Goal: Information Seeking & Learning: Check status

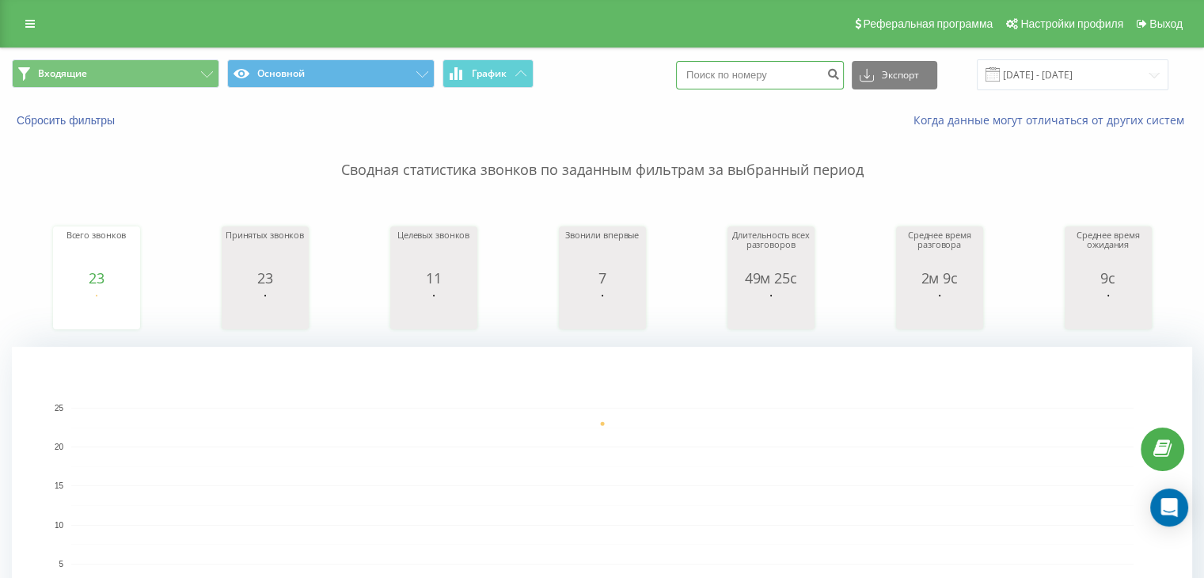
click at [754, 65] on input at bounding box center [760, 75] width 168 height 28
paste input "380680830172"
type input "380680830172"
click at [840, 77] on icon "submit" at bounding box center [832, 71] width 13 height 9
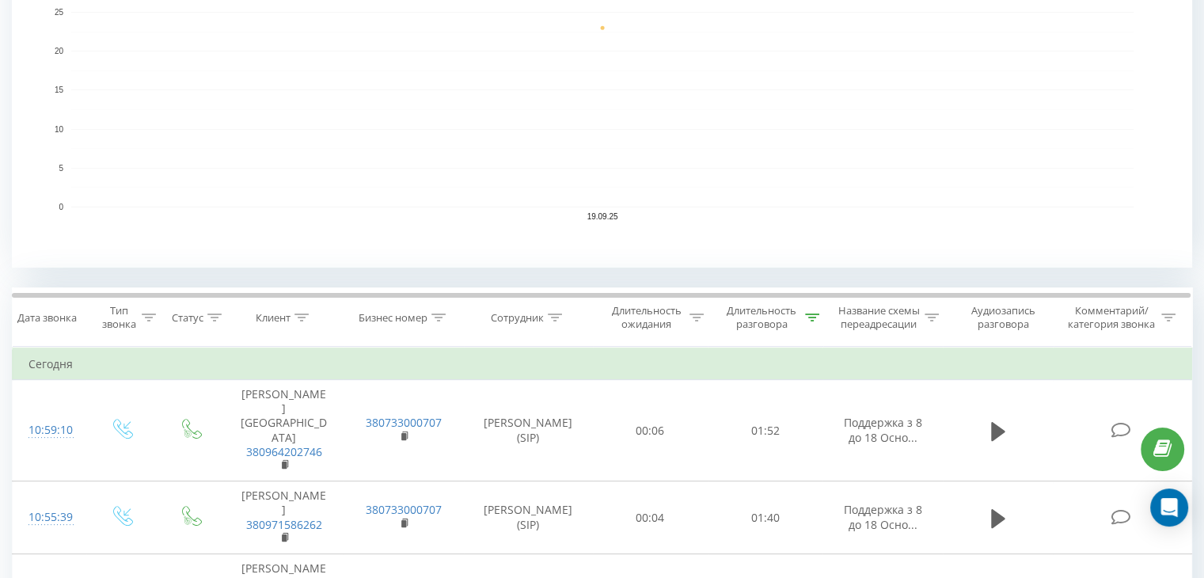
scroll to position [397, 0]
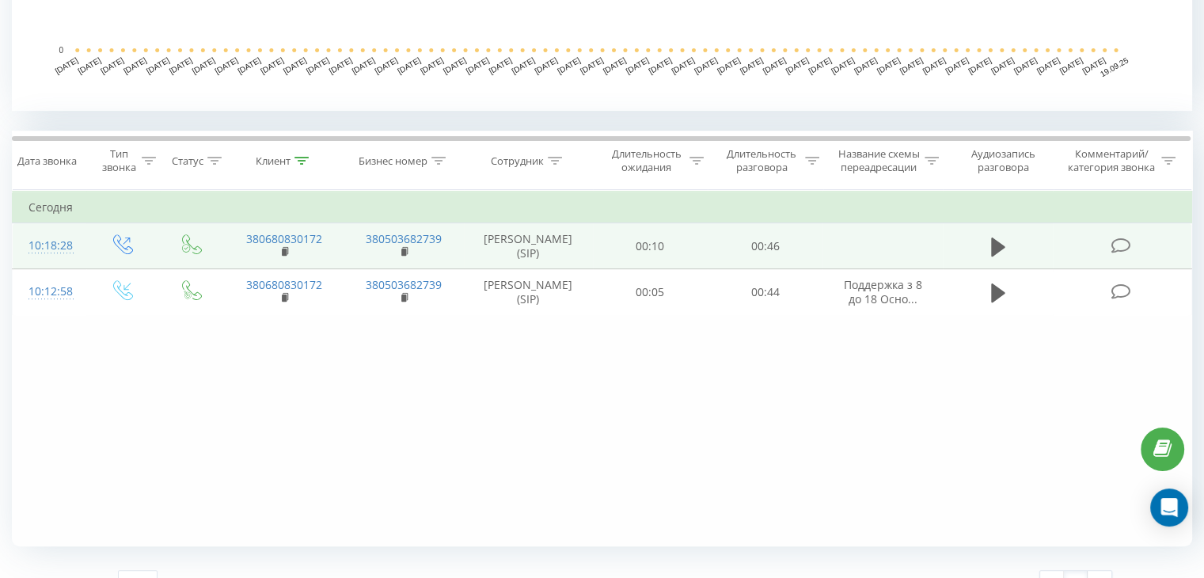
scroll to position [554, 0]
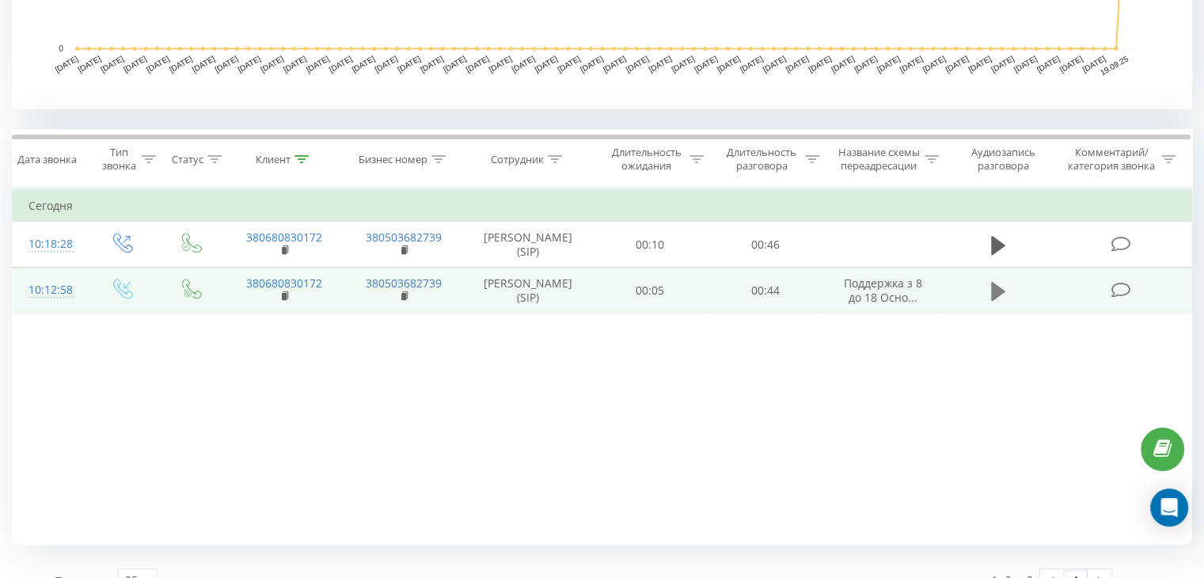
click at [997, 302] on icon at bounding box center [998, 291] width 14 height 22
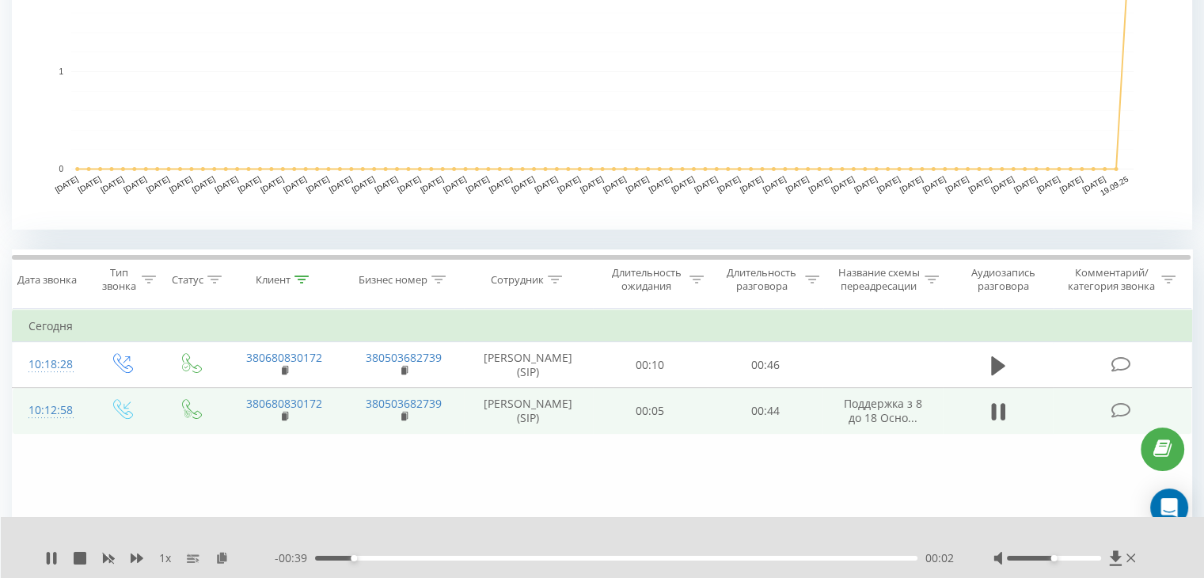
scroll to position [579, 0]
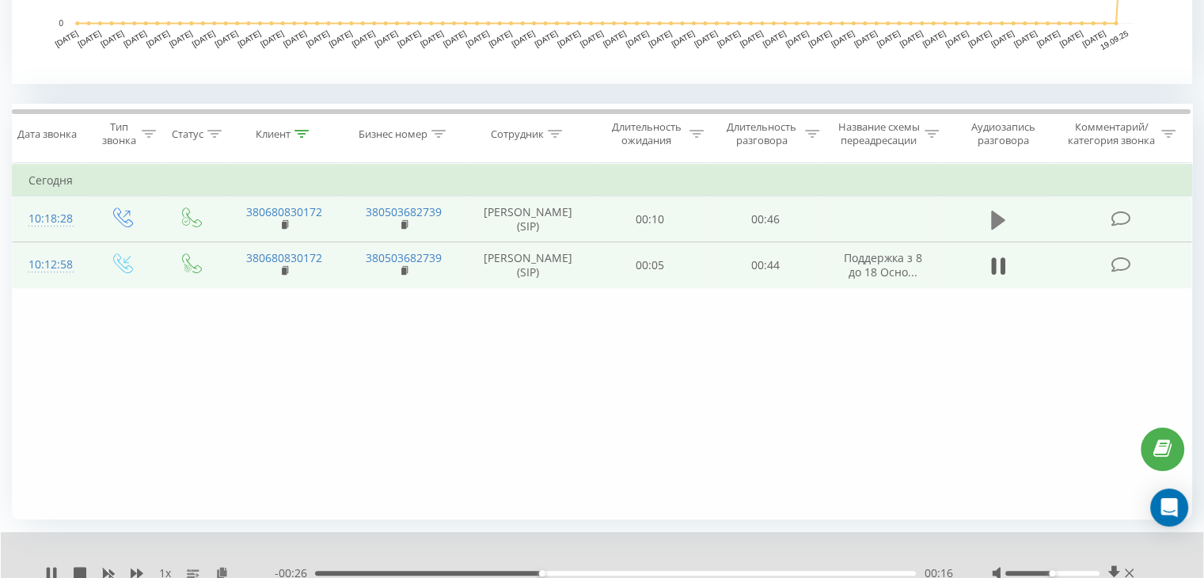
click at [991, 228] on icon at bounding box center [998, 220] width 14 height 22
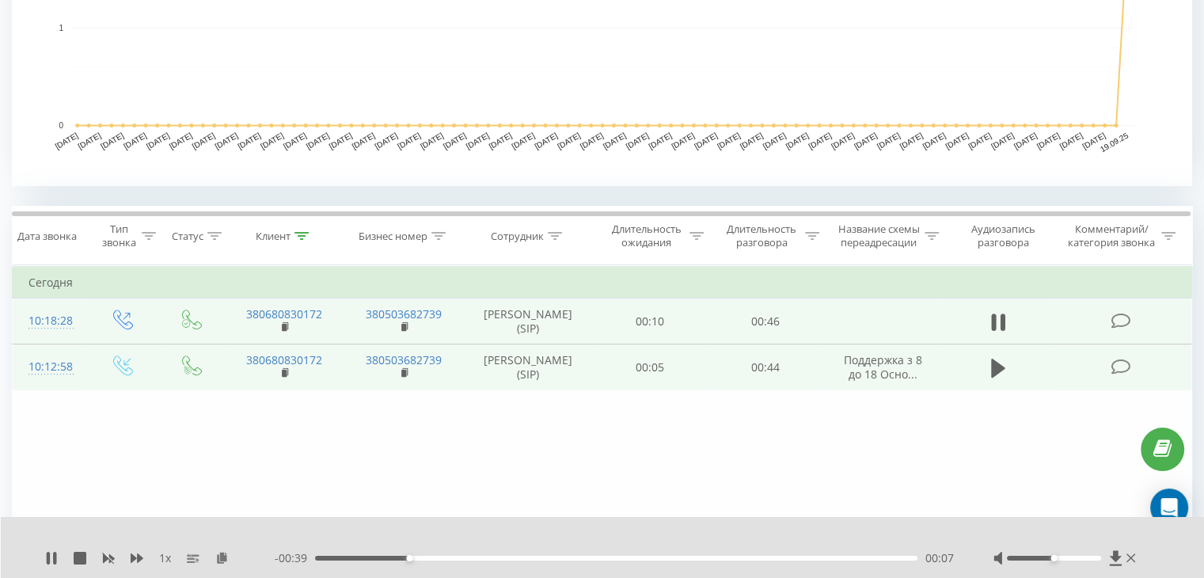
scroll to position [421, 0]
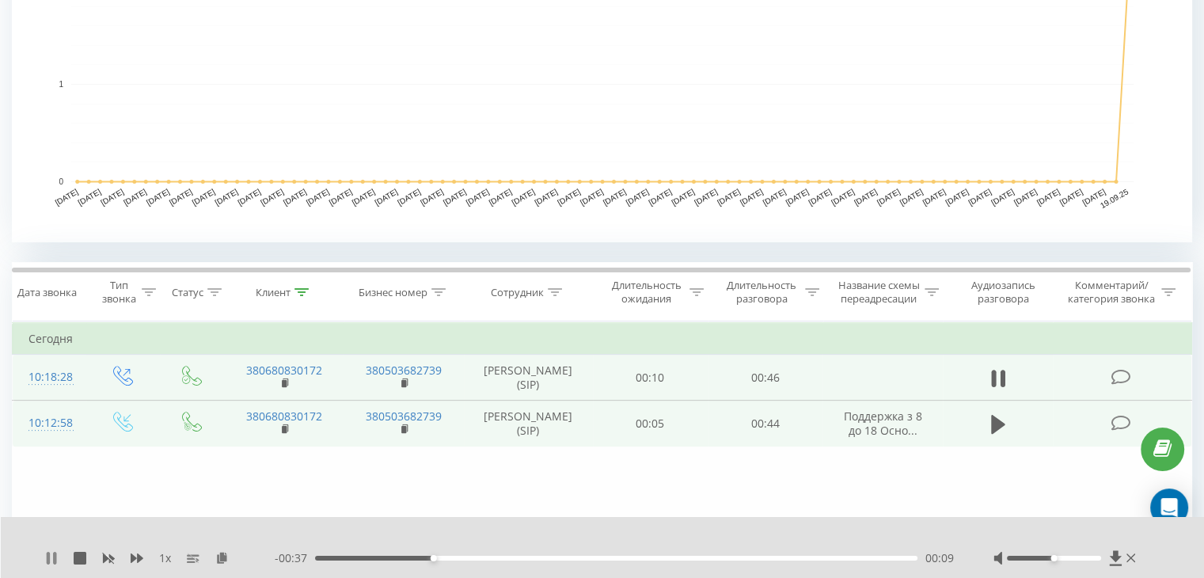
click at [45, 558] on icon at bounding box center [51, 558] width 13 height 13
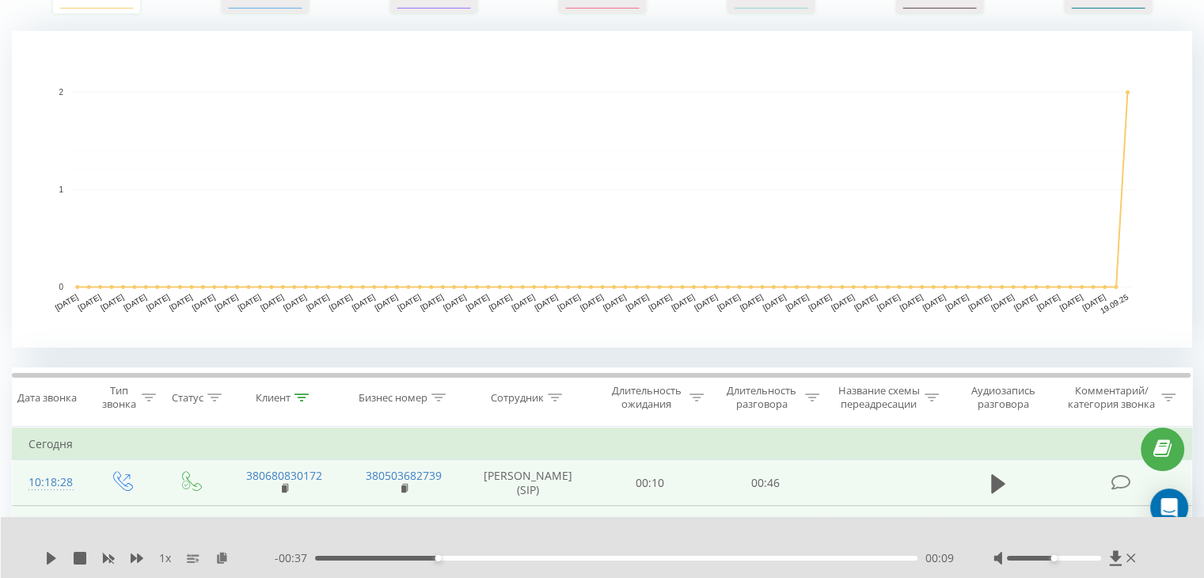
scroll to position [342, 0]
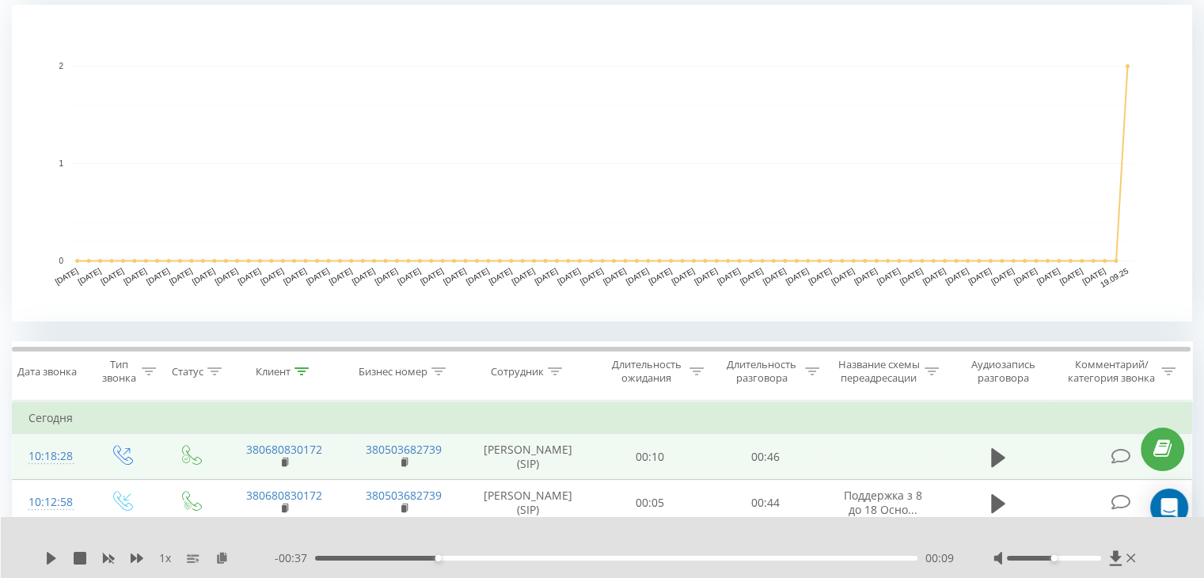
click at [43, 555] on div "1 x - 00:37 00:09 00:09" at bounding box center [603, 547] width 1204 height 61
click at [49, 556] on icon at bounding box center [51, 558] width 9 height 13
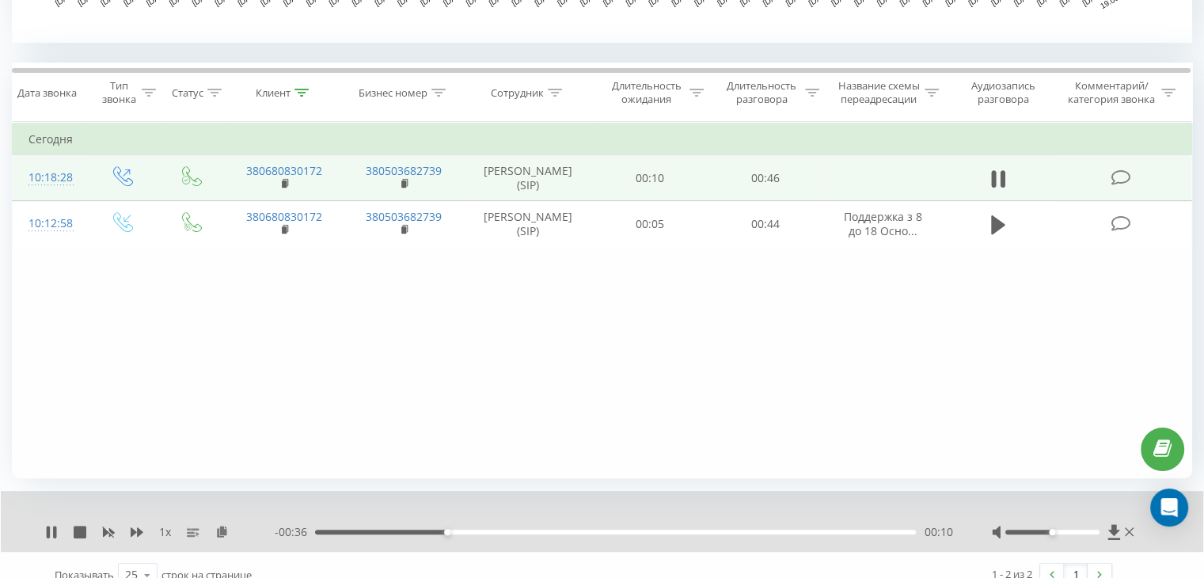
scroll to position [640, 0]
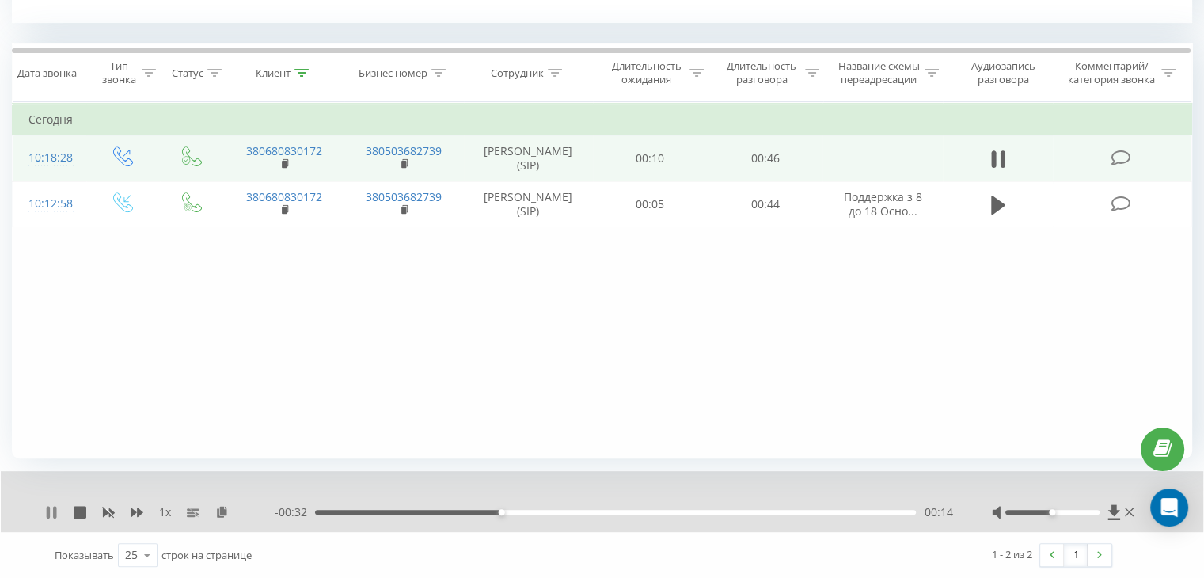
click at [57, 511] on icon at bounding box center [51, 512] width 13 height 13
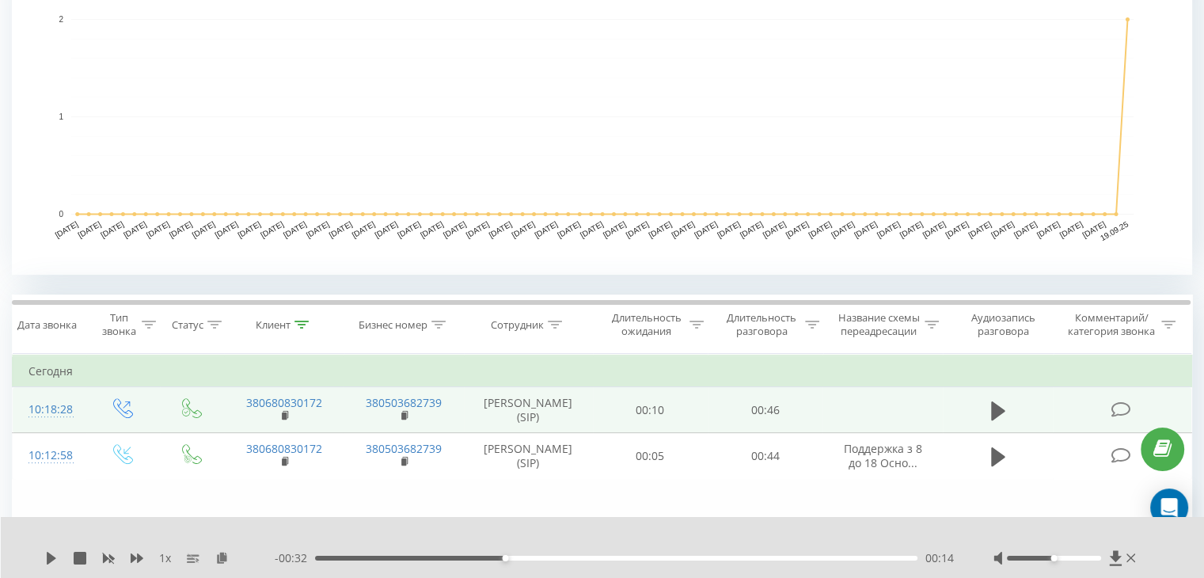
scroll to position [482, 0]
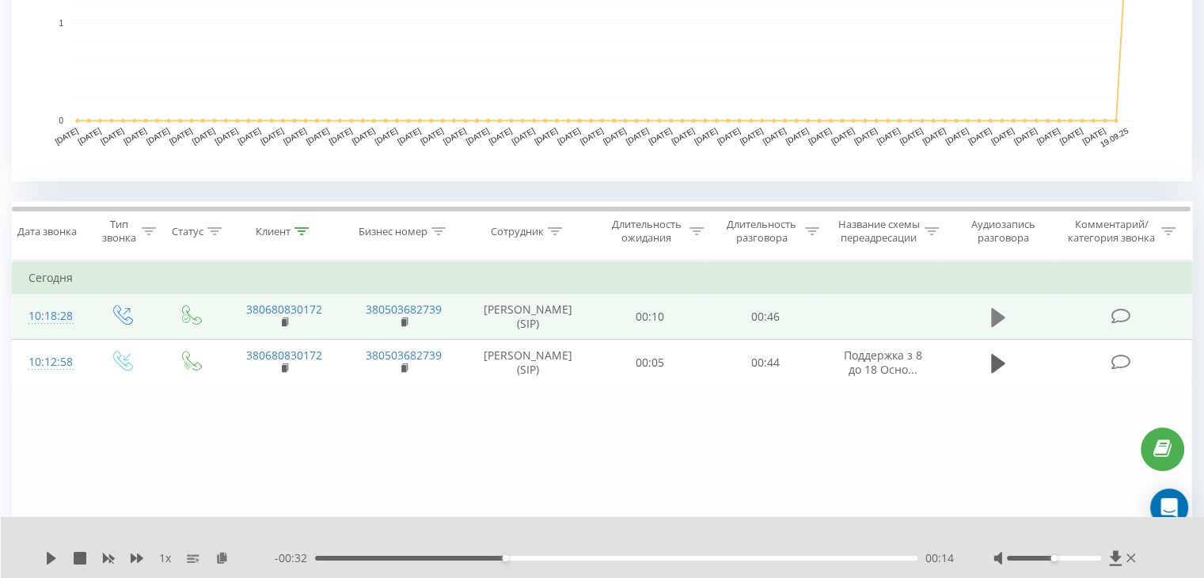
click at [998, 327] on icon at bounding box center [998, 317] width 14 height 22
click at [47, 552] on icon at bounding box center [51, 558] width 9 height 13
click at [1129, 561] on icon at bounding box center [1130, 558] width 9 height 13
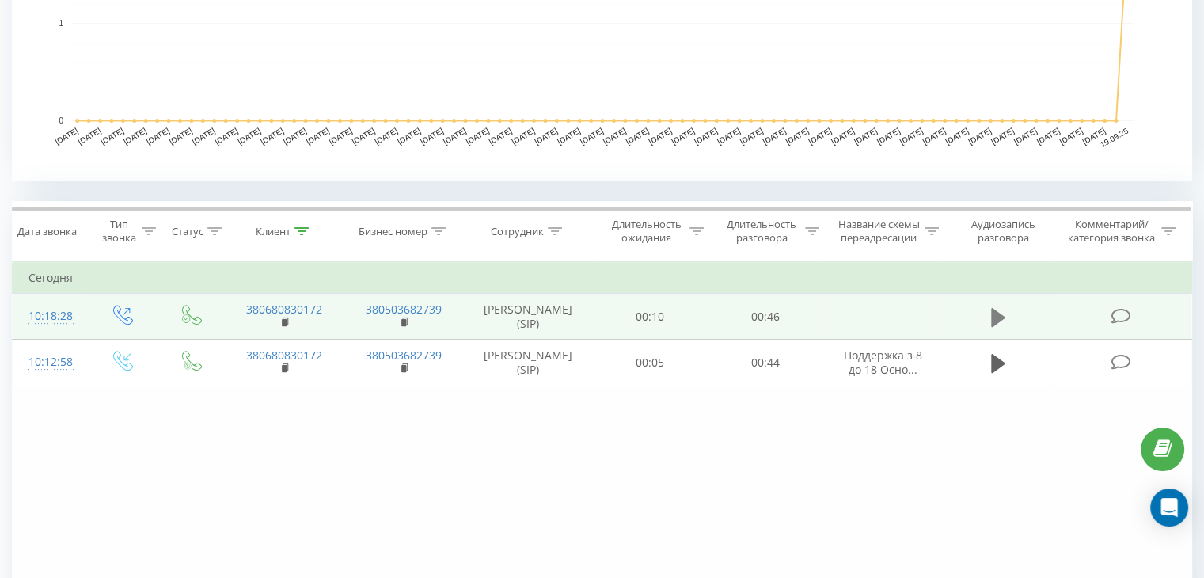
click at [1001, 329] on button at bounding box center [998, 318] width 24 height 24
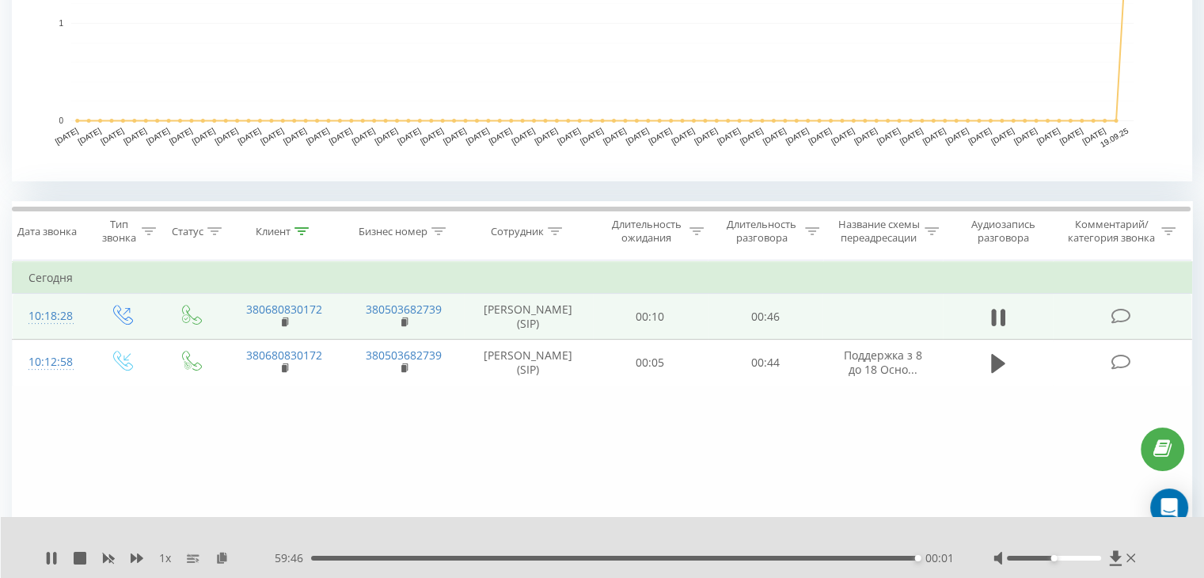
click at [313, 559] on div "00:01" at bounding box center [614, 558] width 606 height 5
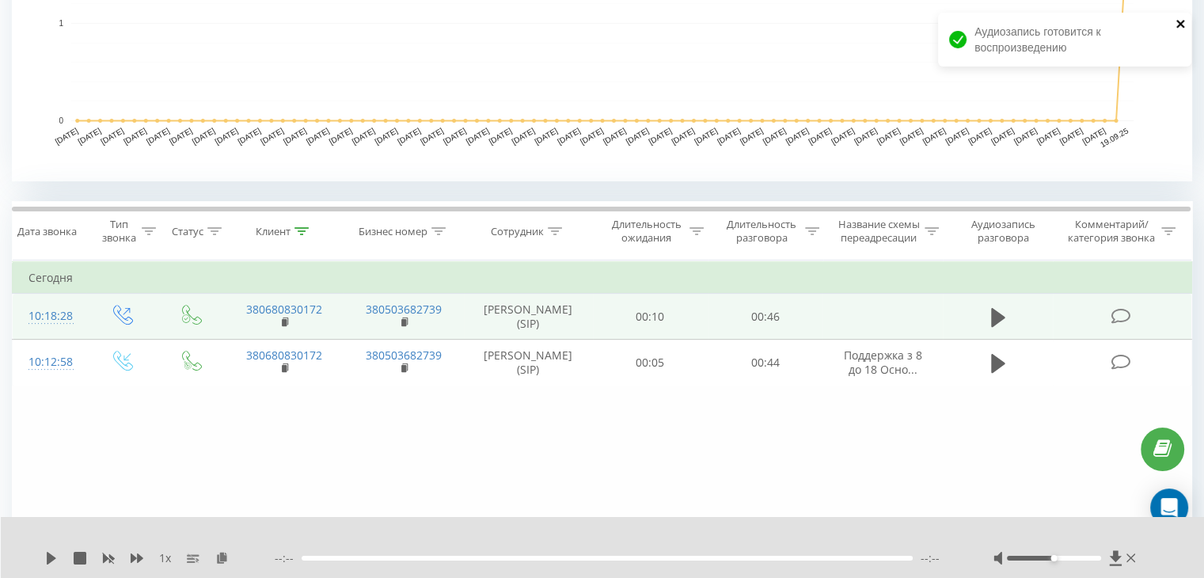
click at [1183, 28] on icon "close" at bounding box center [1180, 23] width 11 height 13
click at [53, 556] on icon at bounding box center [51, 558] width 9 height 13
click at [1181, 30] on button "close" at bounding box center [1180, 24] width 11 height 15
click at [39, 551] on div "1 x --:-- --:--" at bounding box center [603, 547] width 1204 height 61
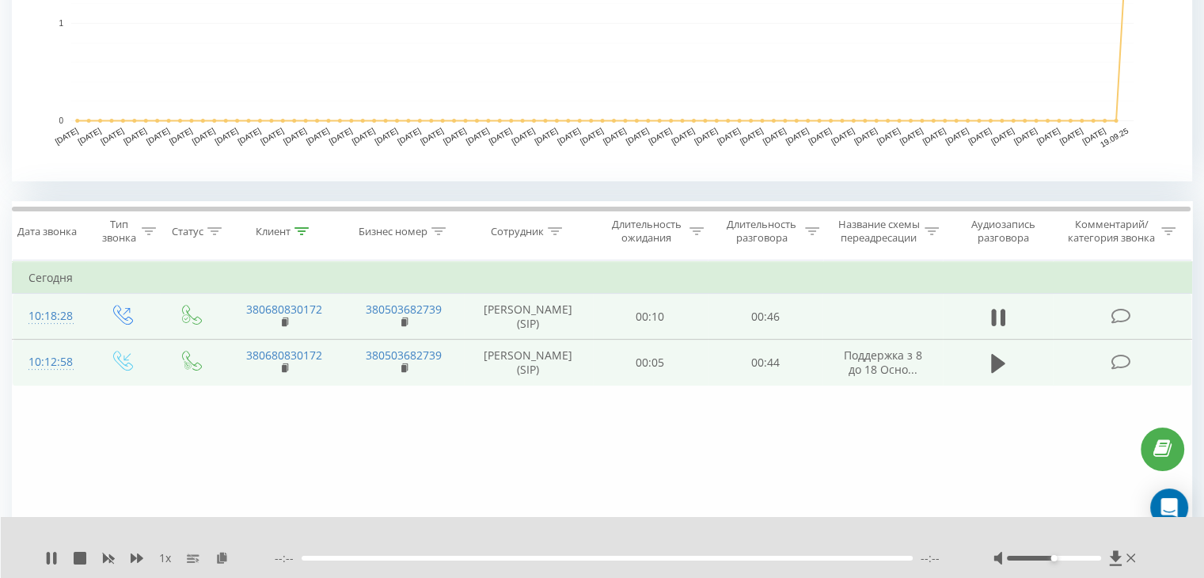
click at [576, 368] on td "[PERSON_NAME] (SIP)" at bounding box center [528, 363] width 129 height 46
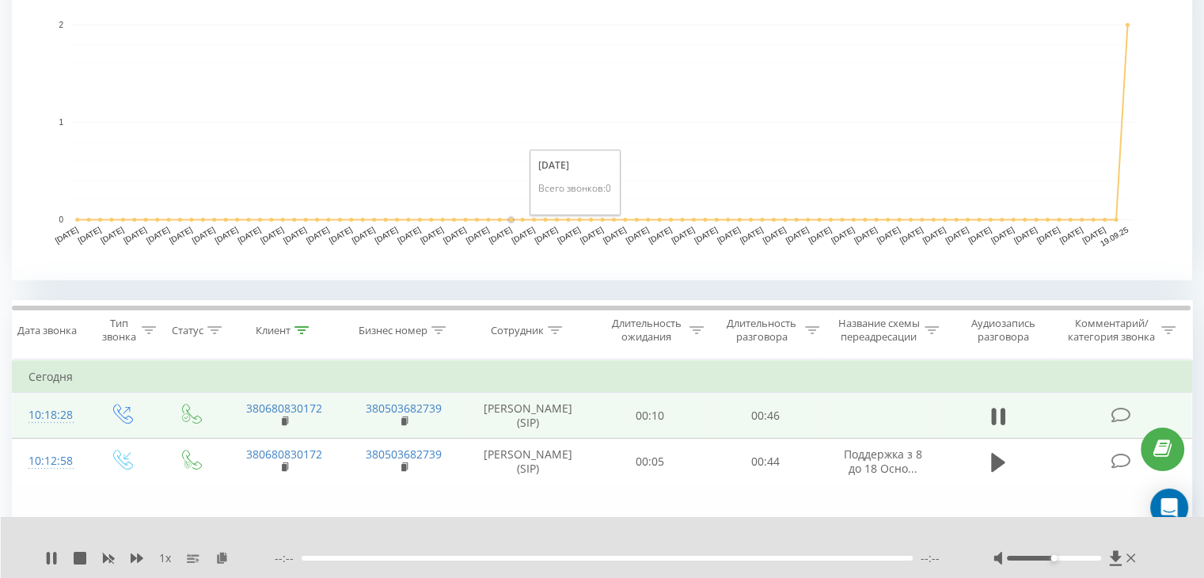
scroll to position [579, 0]
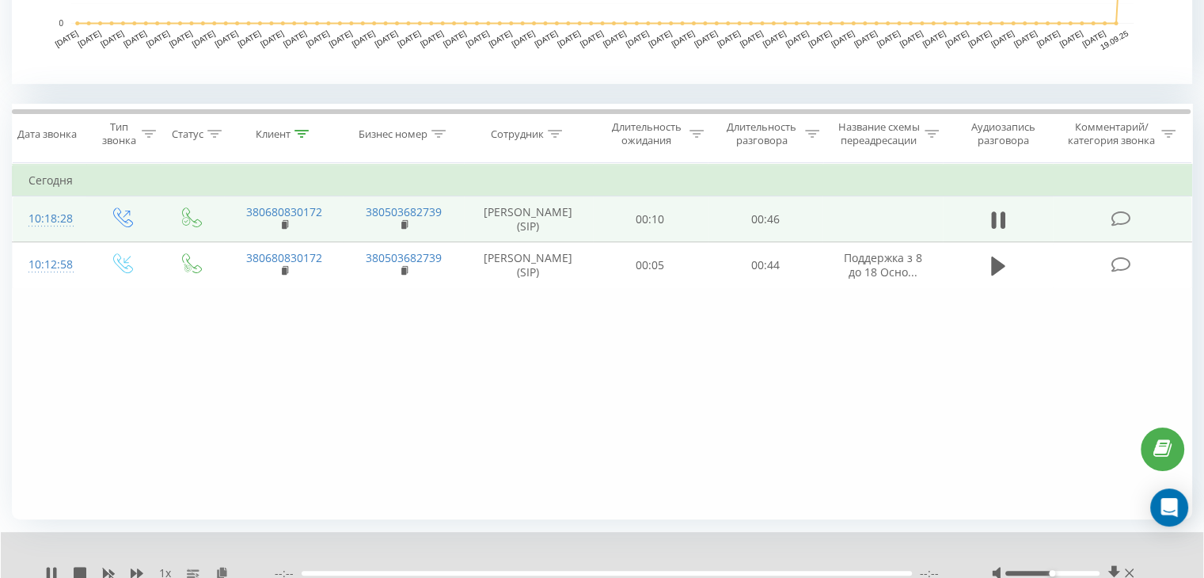
click at [1045, 340] on div "Фильтровать по условию Равно Введите значение Отмена OK Фильтровать по условию …" at bounding box center [602, 341] width 1180 height 356
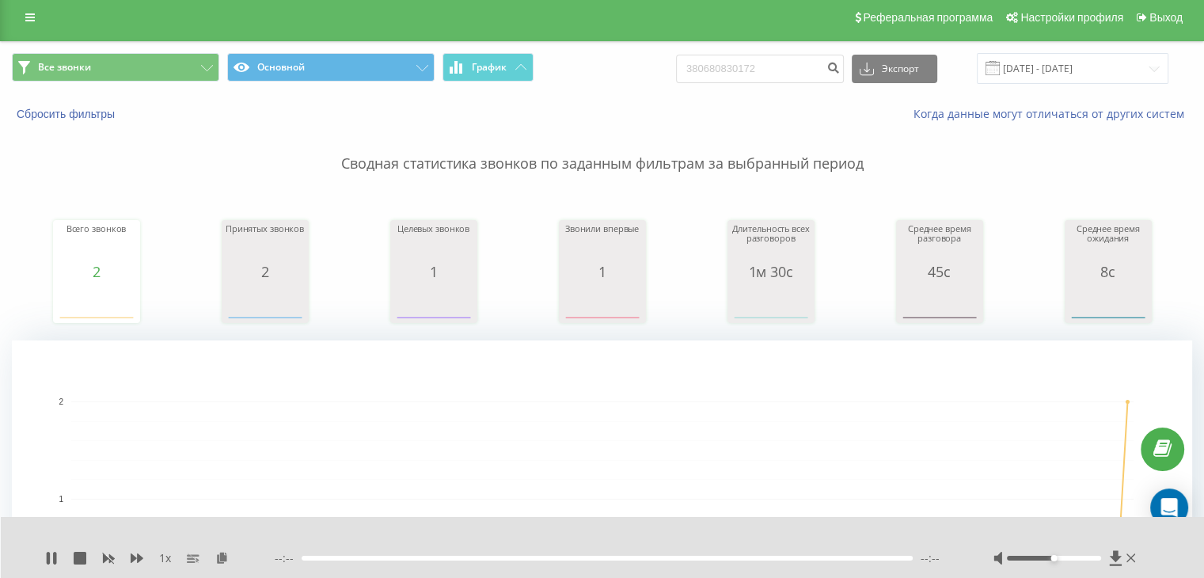
scroll to position [0, 0]
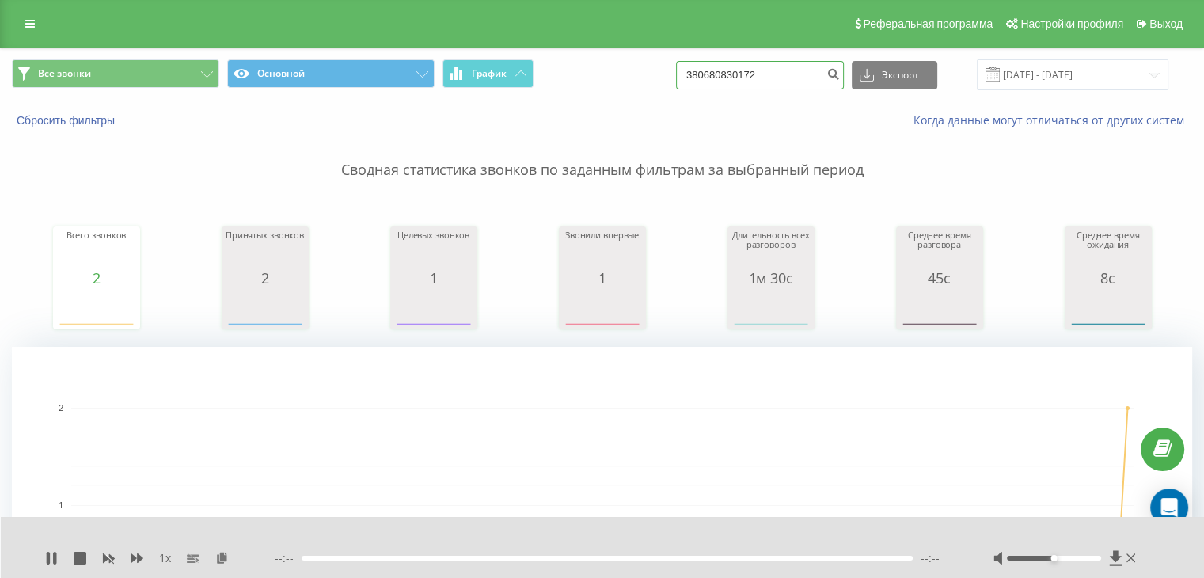
click at [770, 78] on input "380680830172" at bounding box center [760, 75] width 168 height 28
click at [807, 72] on input "380680830172" at bounding box center [760, 75] width 168 height 28
click at [840, 76] on icon "submit" at bounding box center [832, 71] width 13 height 9
click at [130, 76] on button "Все звонки" at bounding box center [115, 73] width 207 height 28
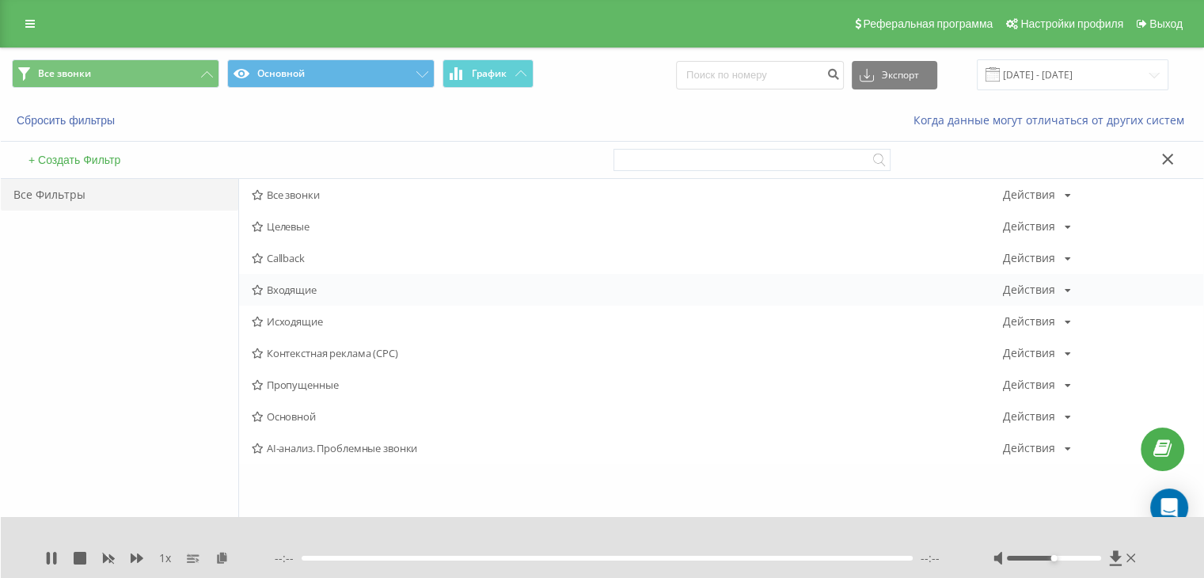
click at [321, 296] on div "Входящие Действия Редактировать Копировать Удалить По умолчанию Поделиться" at bounding box center [721, 290] width 964 height 32
click at [297, 286] on span "Входящие" at bounding box center [627, 289] width 751 height 11
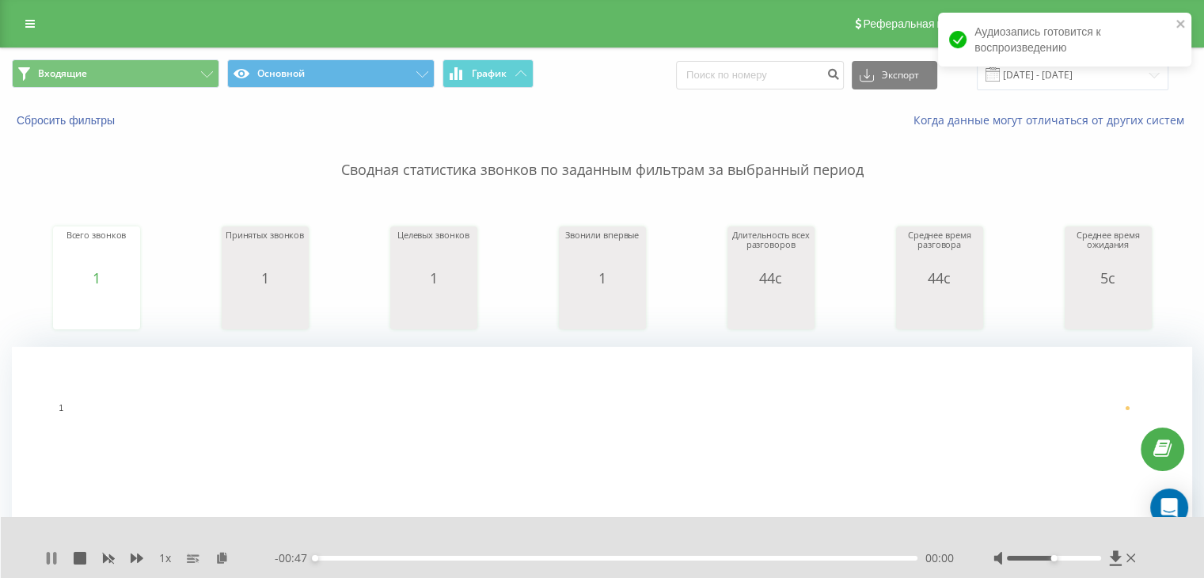
click at [55, 562] on icon at bounding box center [54, 558] width 3 height 13
click at [1173, 24] on div "Аудиозапись готовится к воспроизведению" at bounding box center [1064, 40] width 253 height 54
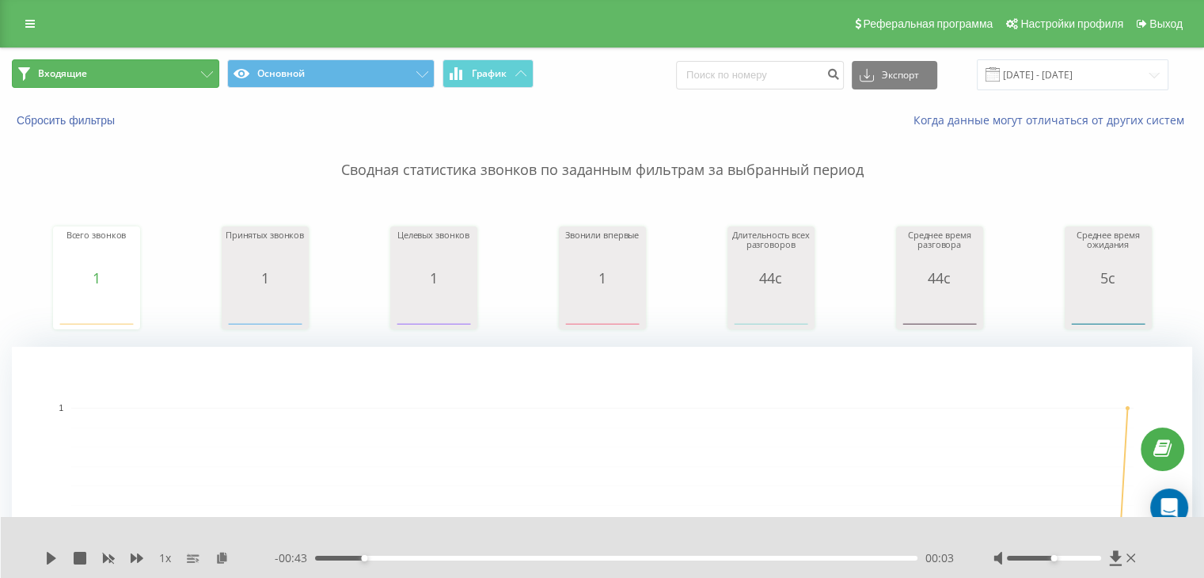
click at [169, 73] on button "Входящие" at bounding box center [115, 73] width 207 height 28
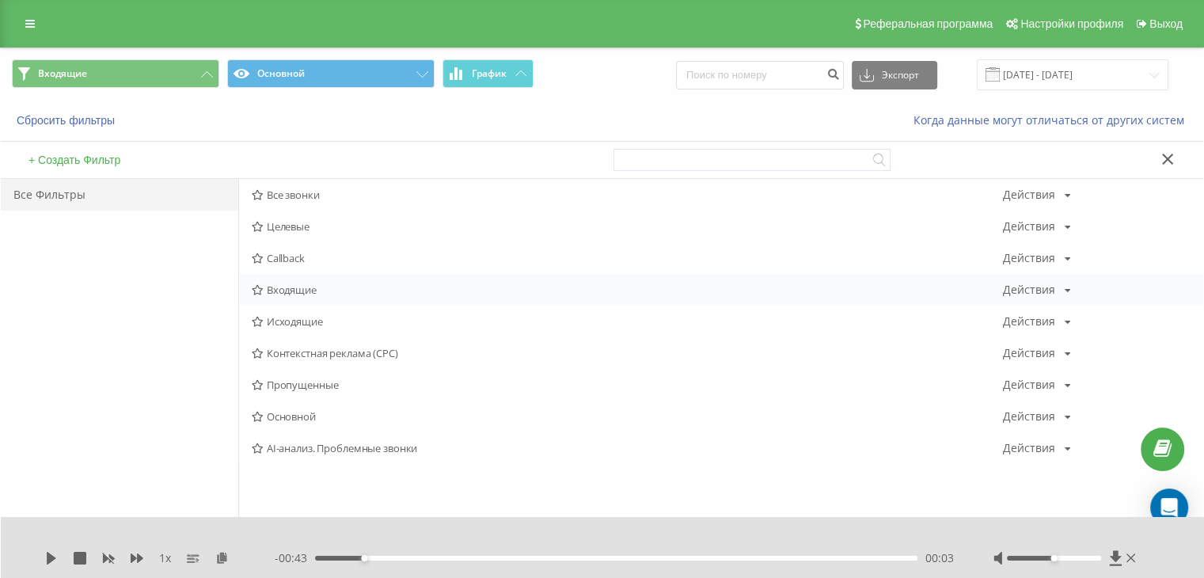
click at [337, 291] on span "Входящие" at bounding box center [627, 289] width 751 height 11
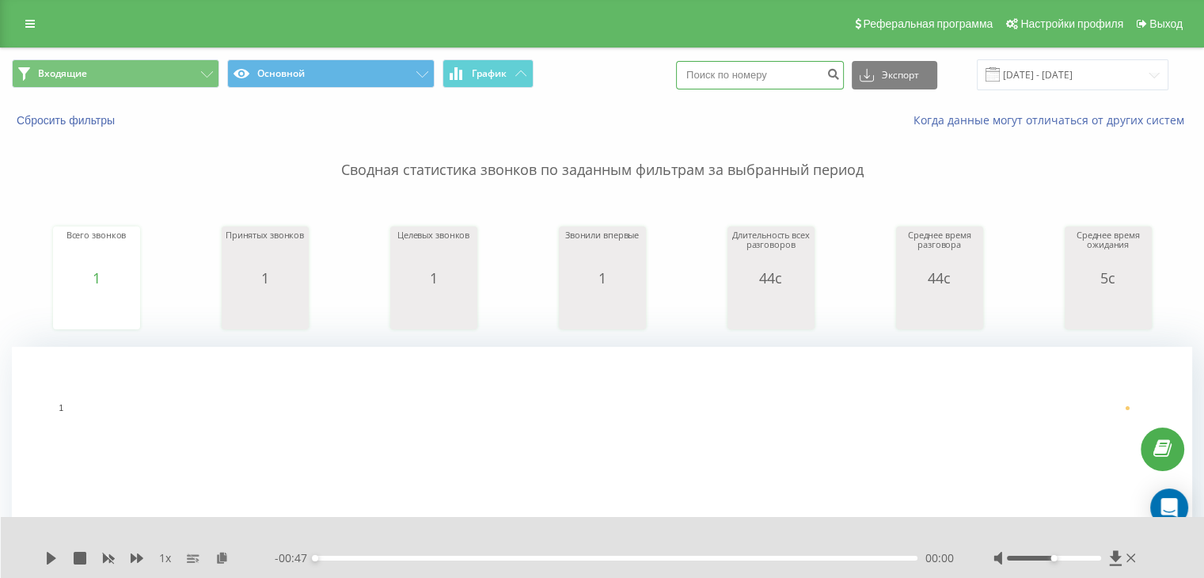
click at [751, 70] on input at bounding box center [760, 75] width 168 height 28
click at [844, 71] on button "submit" at bounding box center [832, 75] width 21 height 28
click at [1023, 63] on input "19.06.2025 - 19.09.2025" at bounding box center [1073, 74] width 192 height 31
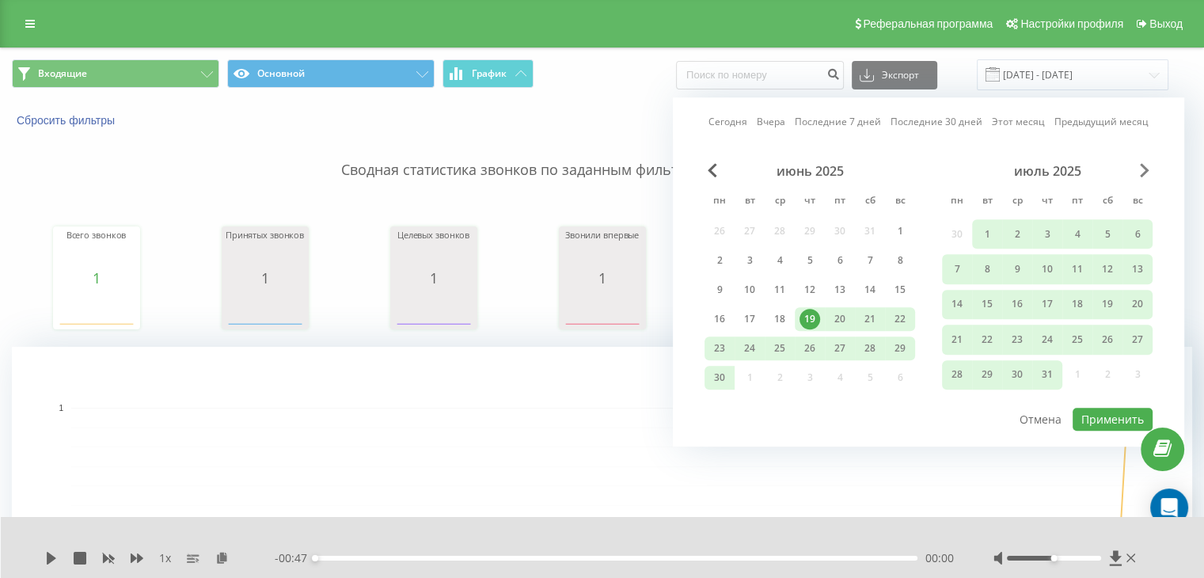
click at [1144, 172] on span "Next Month" at bounding box center [1144, 170] width 9 height 14
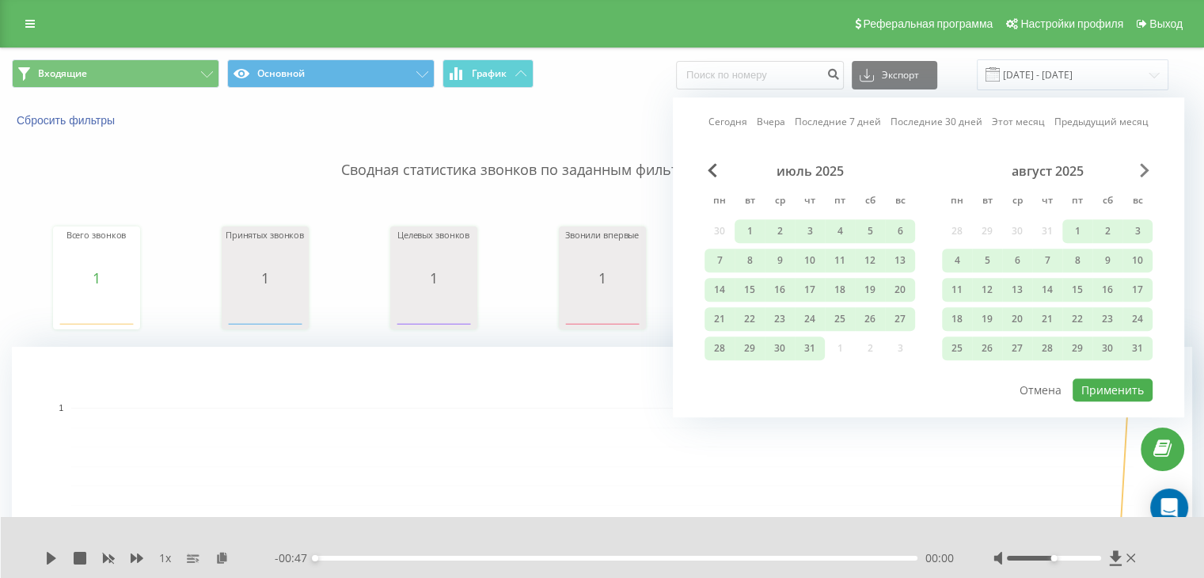
click at [1143, 172] on span "Next Month" at bounding box center [1144, 170] width 9 height 14
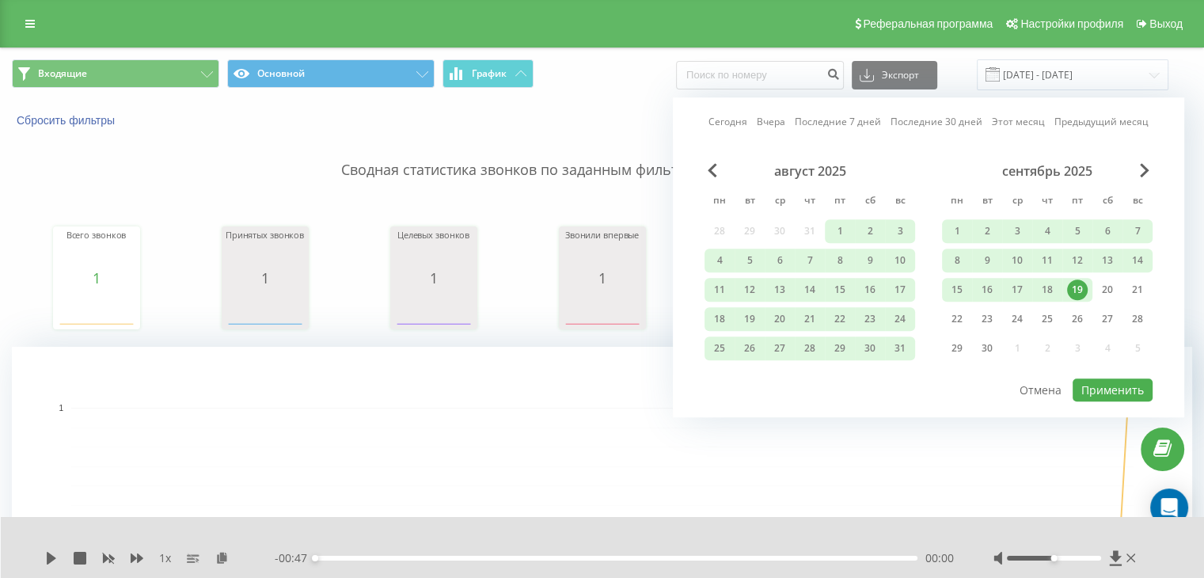
click at [1073, 294] on div "19" at bounding box center [1077, 289] width 21 height 21
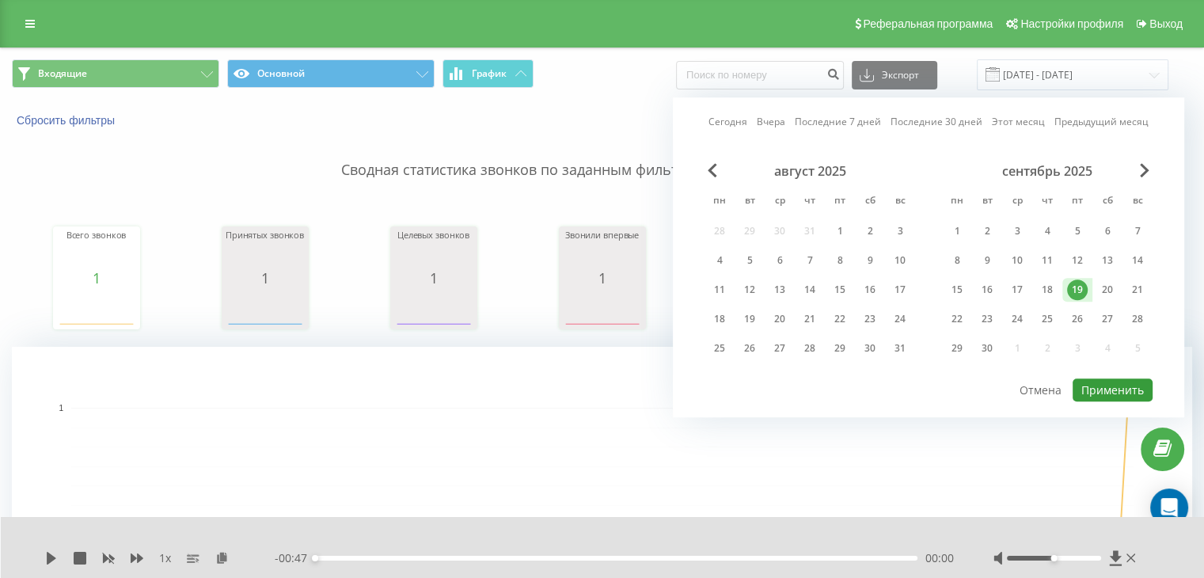
click at [1107, 390] on button "Применить" at bounding box center [1112, 389] width 80 height 23
type input "[DATE] - [DATE]"
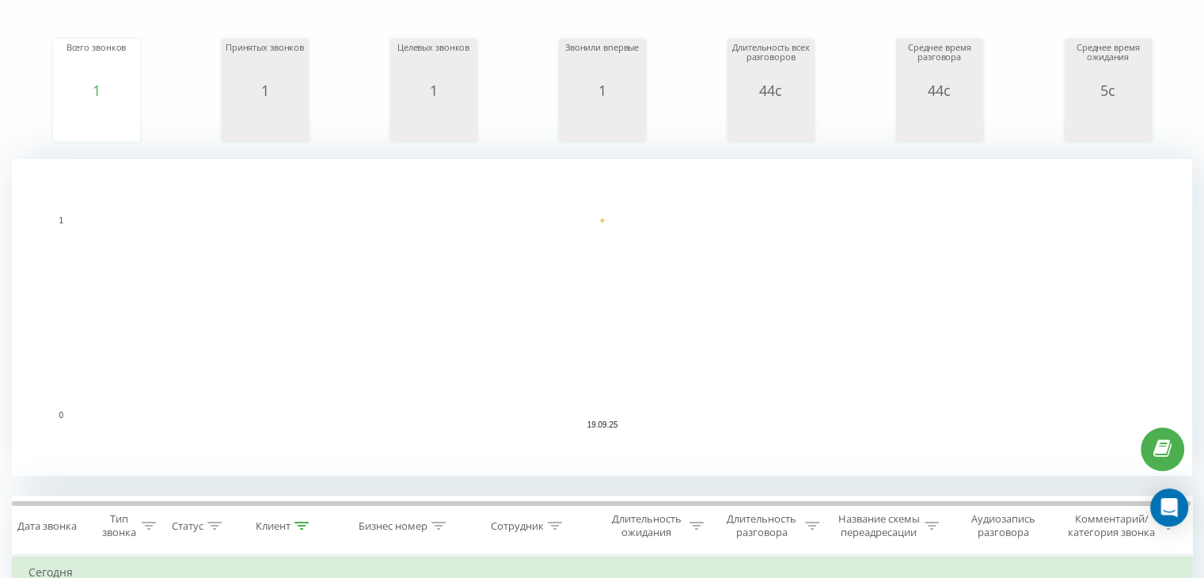
scroll to position [342, 0]
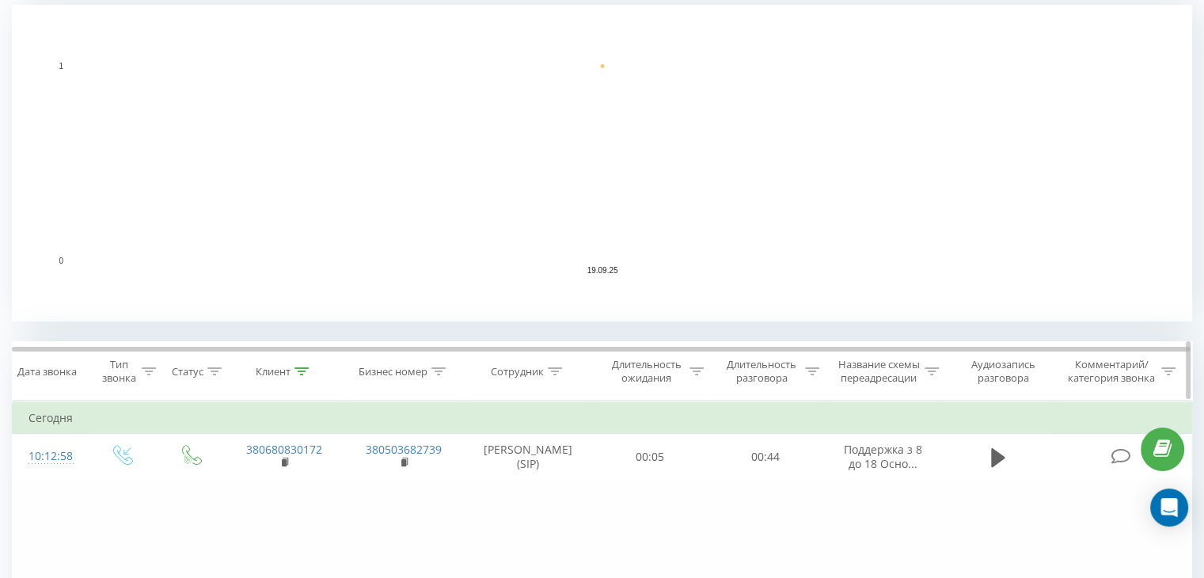
click at [281, 374] on div "Клиент" at bounding box center [273, 371] width 35 height 13
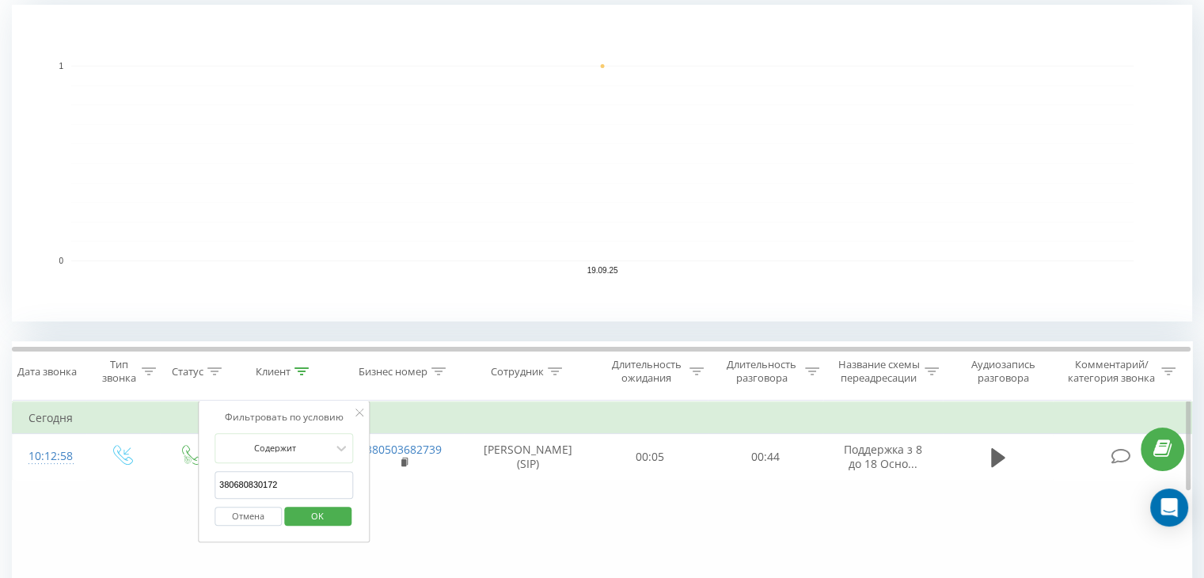
click at [313, 478] on input "380680830172" at bounding box center [283, 485] width 139 height 28
type input "3"
click at [320, 441] on div "Содержит" at bounding box center [283, 448] width 139 height 30
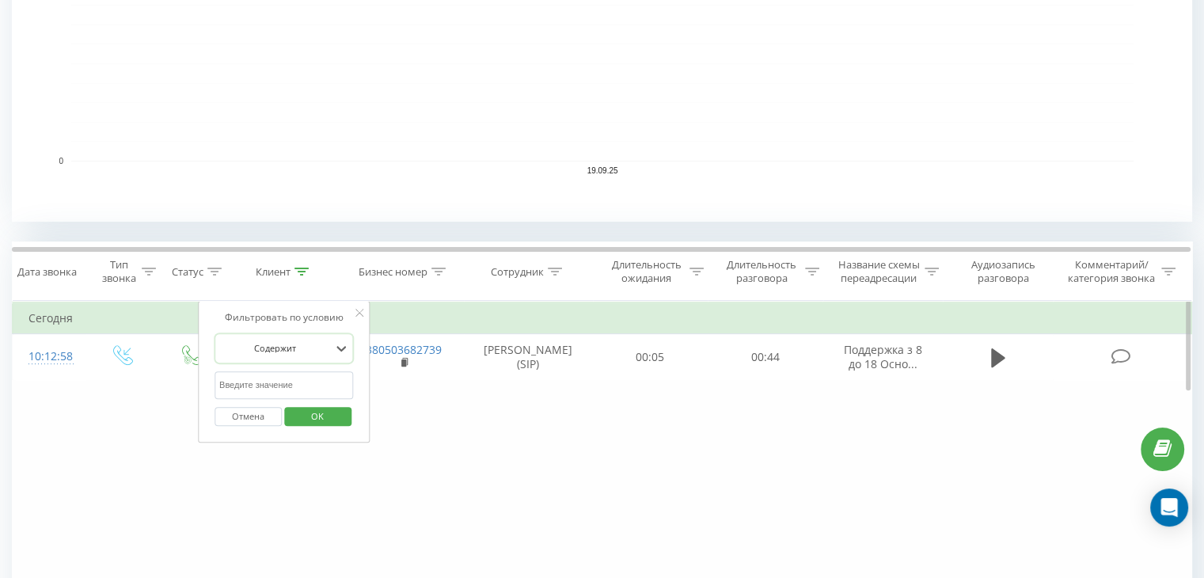
click at [296, 355] on div "Содержит" at bounding box center [276, 348] width 116 height 24
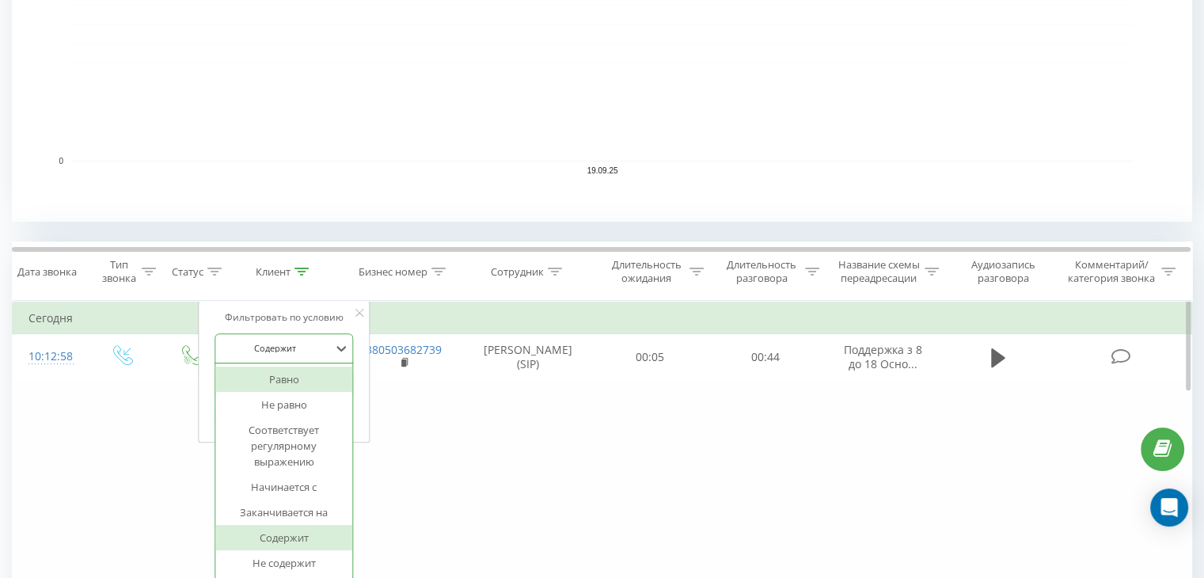
click at [308, 378] on div "Равно" at bounding box center [284, 378] width 138 height 25
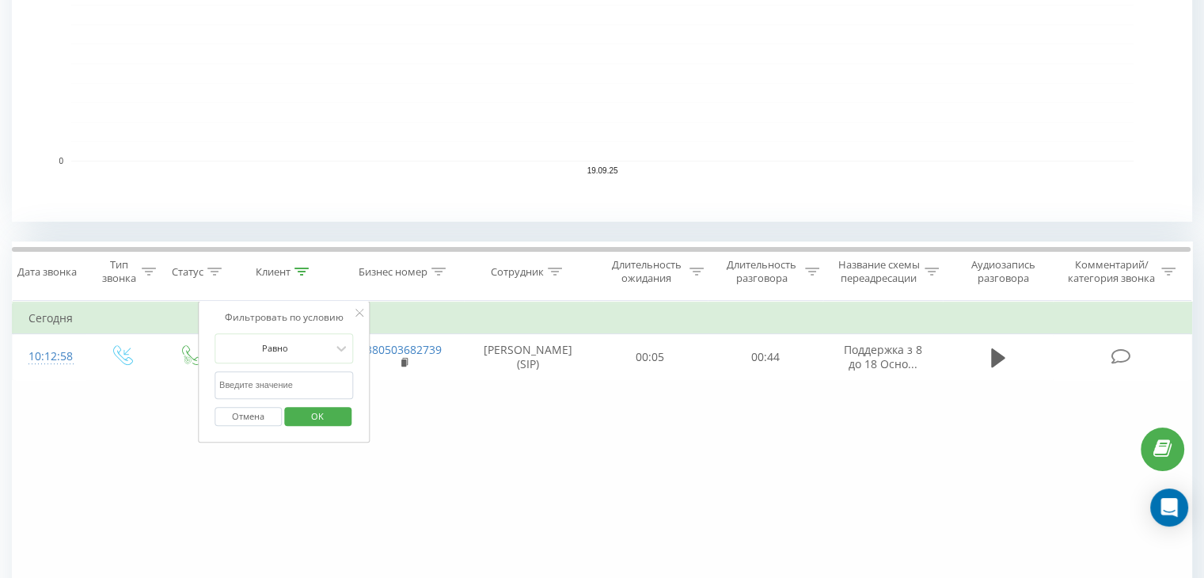
click at [318, 412] on span "OK" at bounding box center [317, 416] width 44 height 25
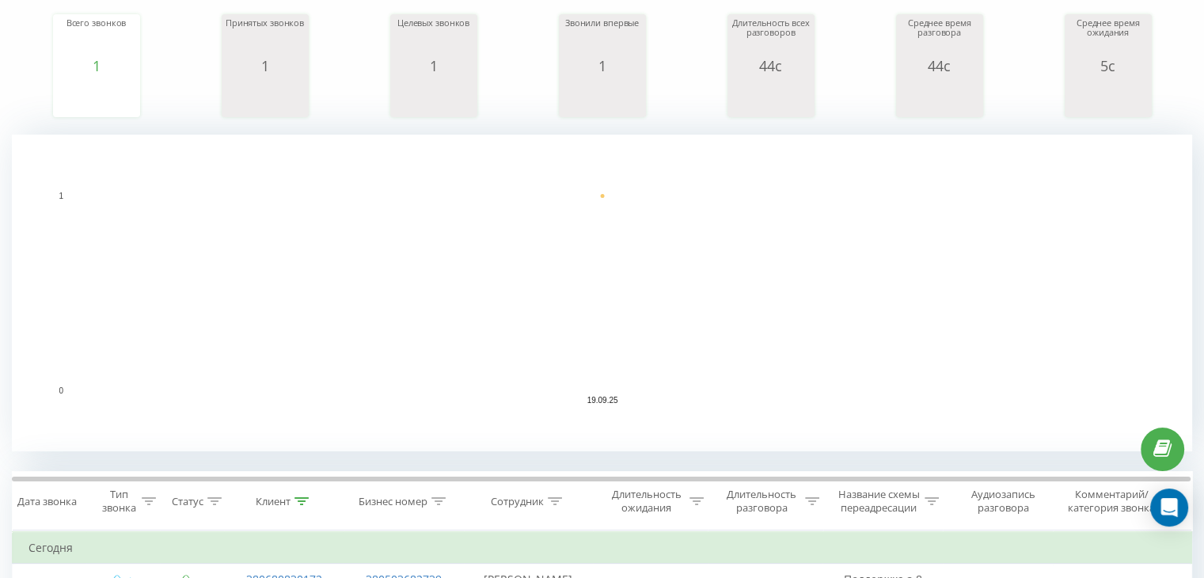
scroll to position [237, 0]
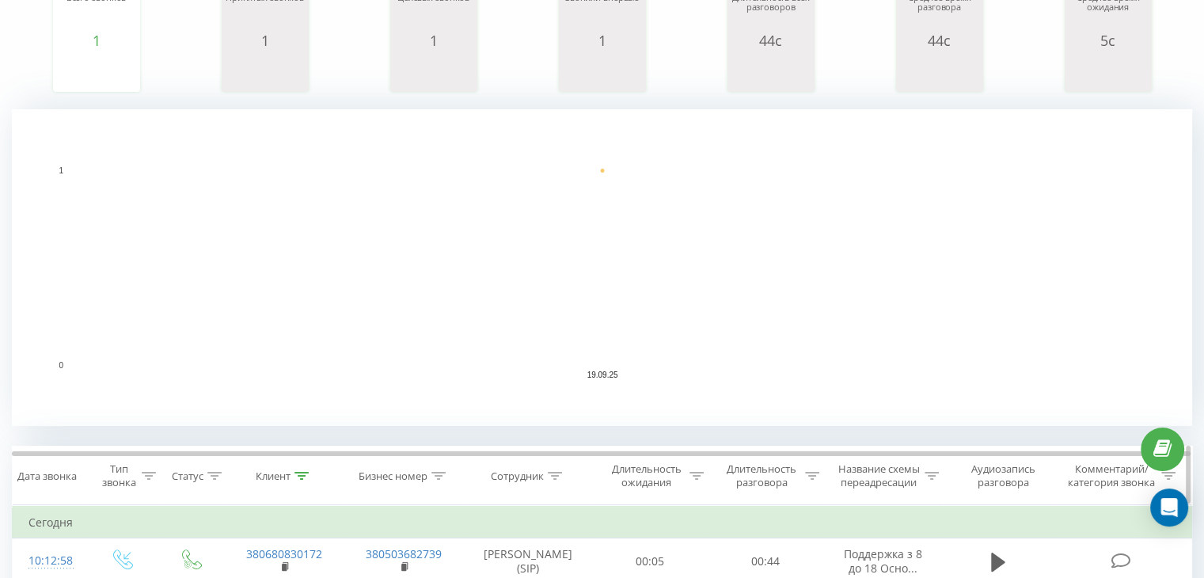
click at [279, 482] on th "Клиент" at bounding box center [284, 475] width 120 height 59
click at [306, 472] on icon at bounding box center [301, 476] width 14 height 8
click at [185, 145] on rect "A chart." at bounding box center [602, 267] width 1180 height 317
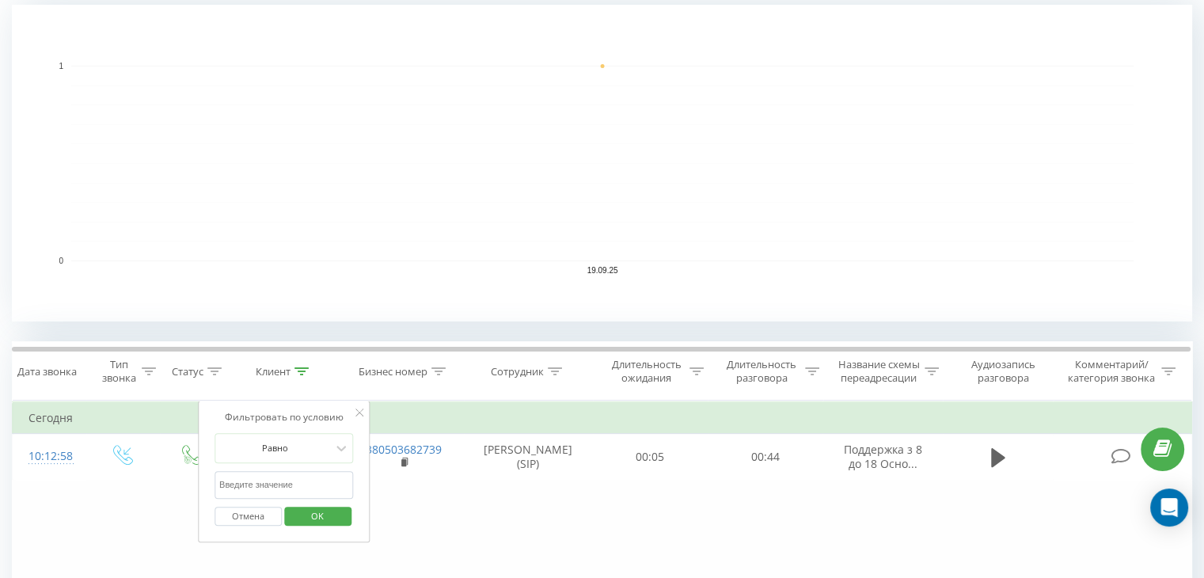
scroll to position [475, 0]
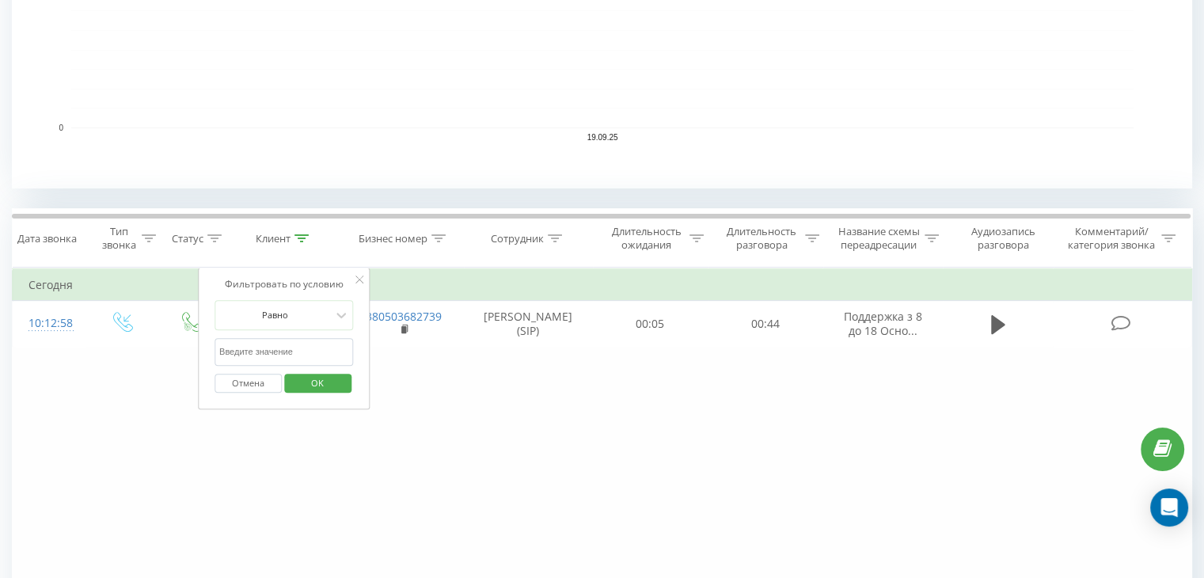
click at [303, 376] on span "OK" at bounding box center [317, 382] width 44 height 25
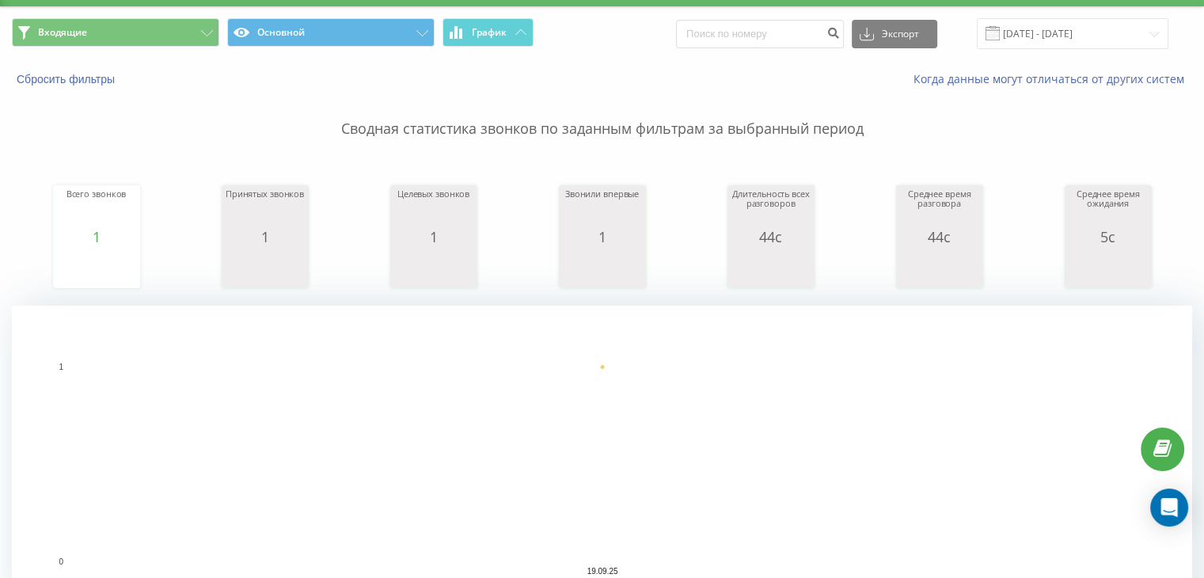
scroll to position [358, 0]
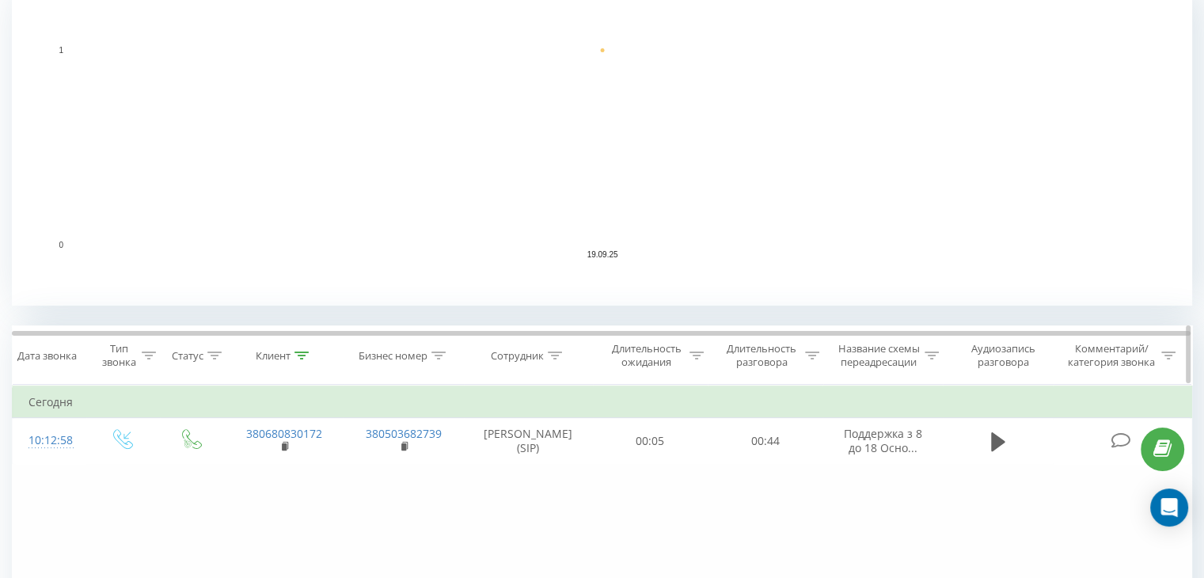
click at [301, 355] on icon at bounding box center [301, 355] width 14 height 8
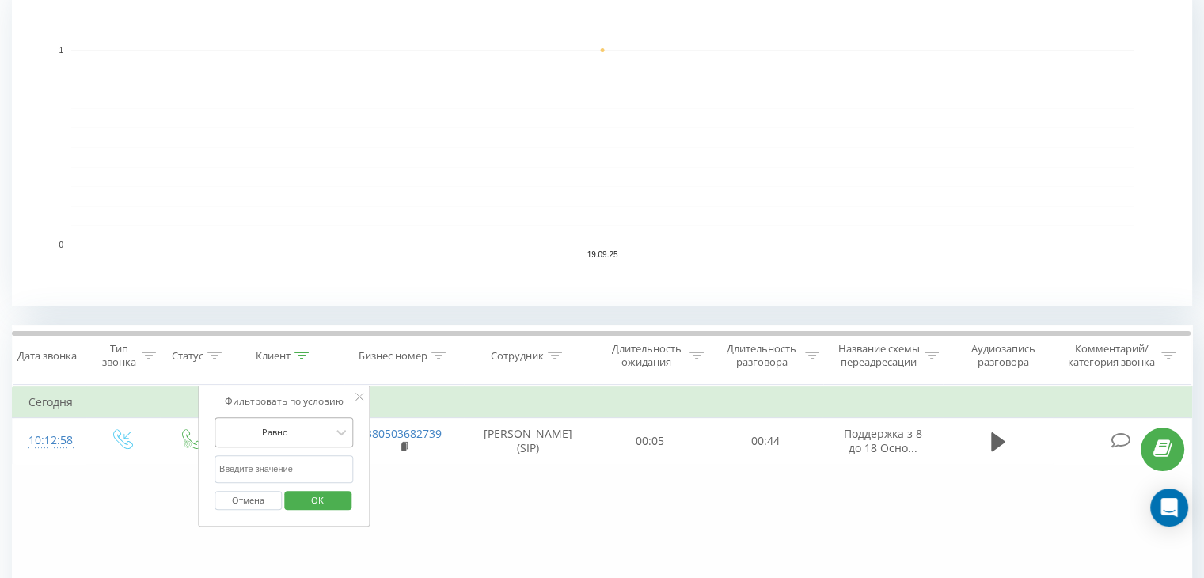
click at [301, 422] on div "Равно" at bounding box center [283, 432] width 139 height 30
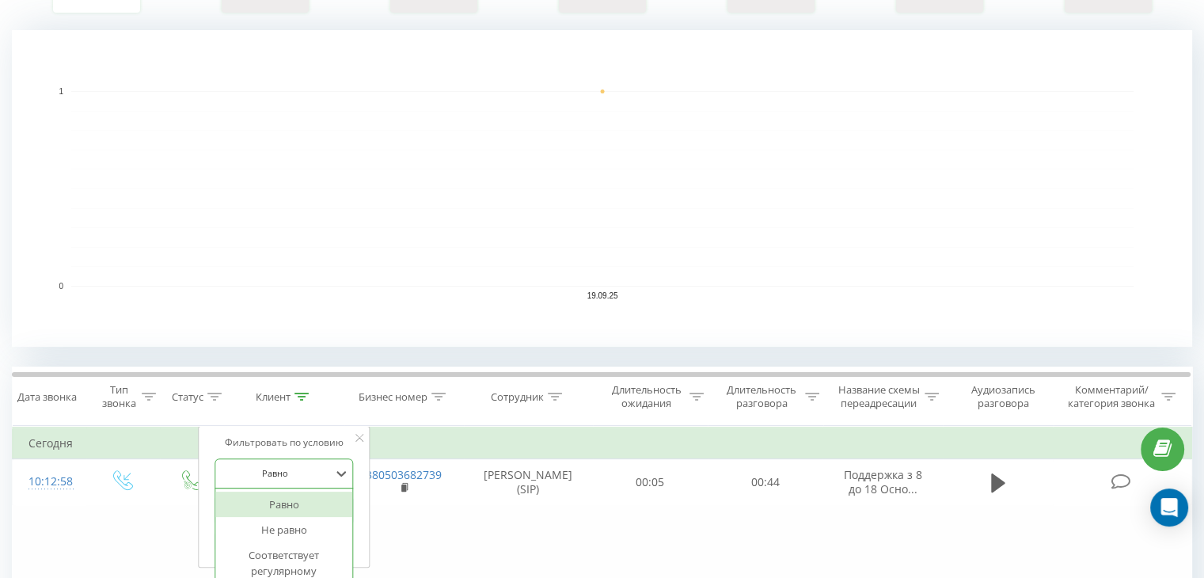
scroll to position [204, 0]
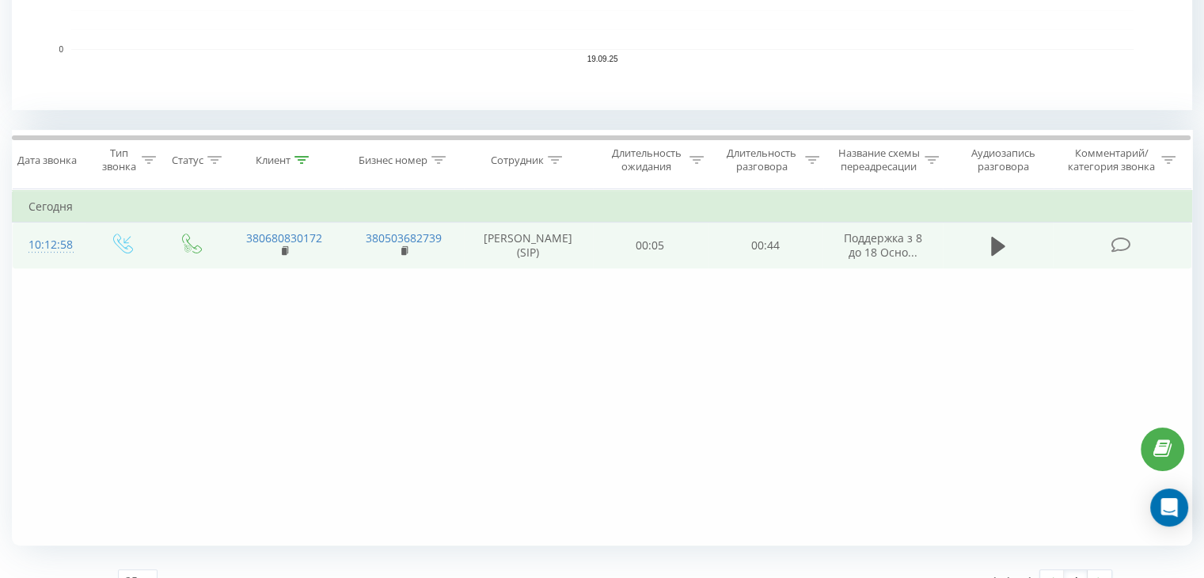
scroll to position [554, 0]
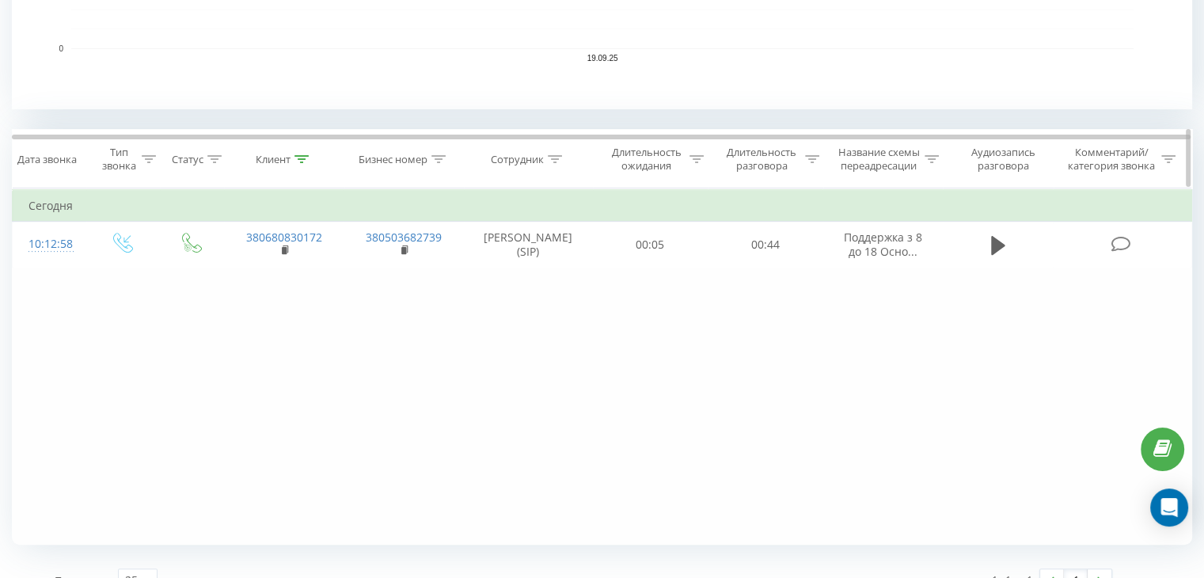
click at [296, 162] on div at bounding box center [301, 159] width 14 height 13
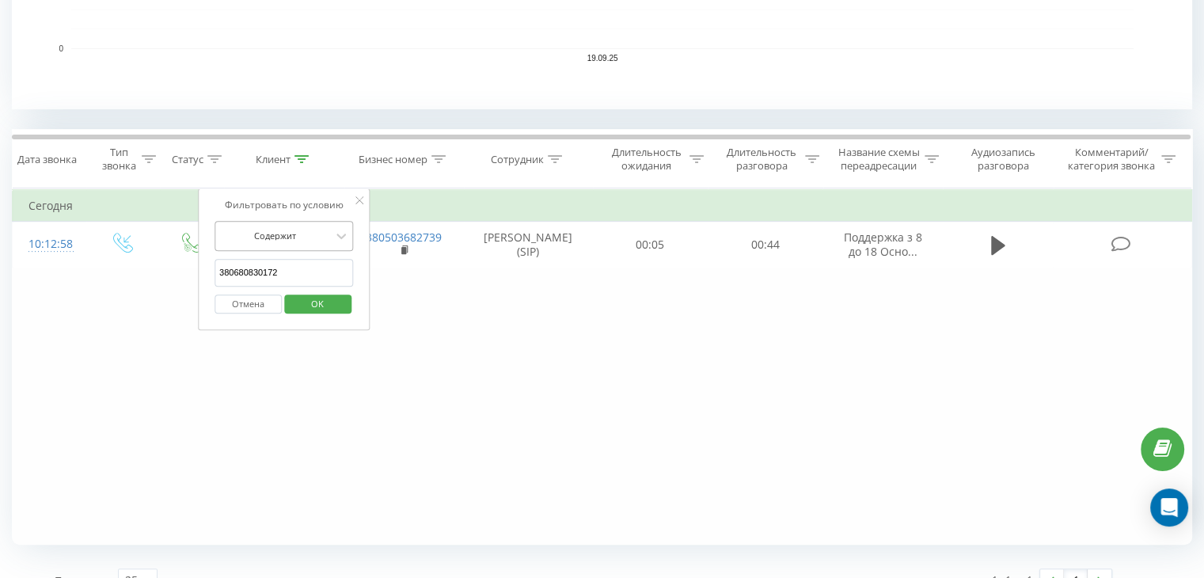
click at [313, 226] on div "Содержит" at bounding box center [276, 236] width 116 height 24
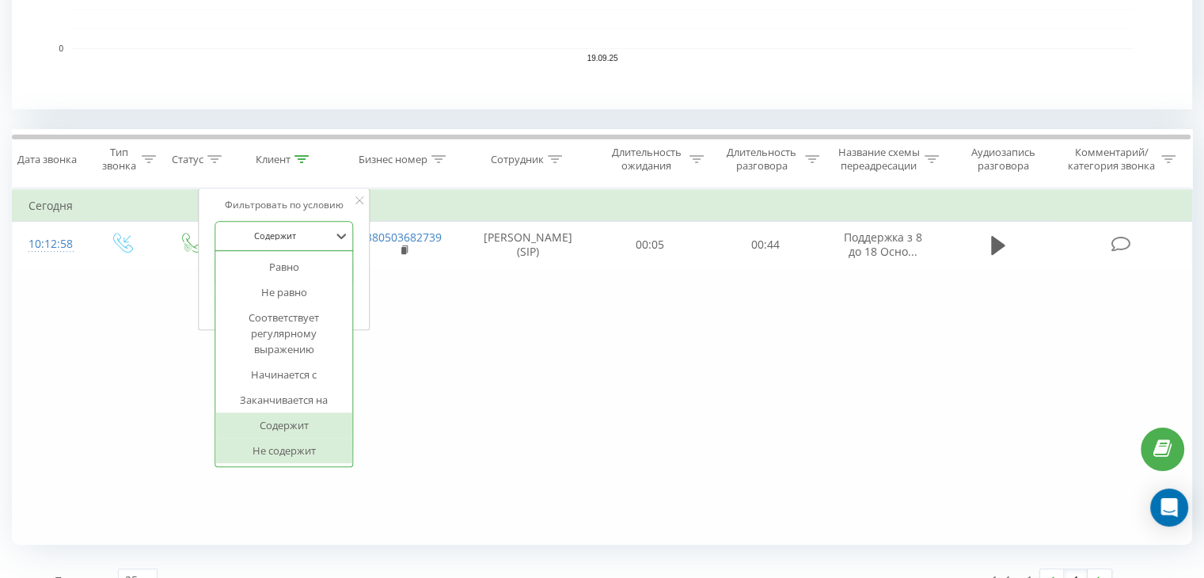
click at [317, 454] on div "Не содержит" at bounding box center [284, 450] width 138 height 25
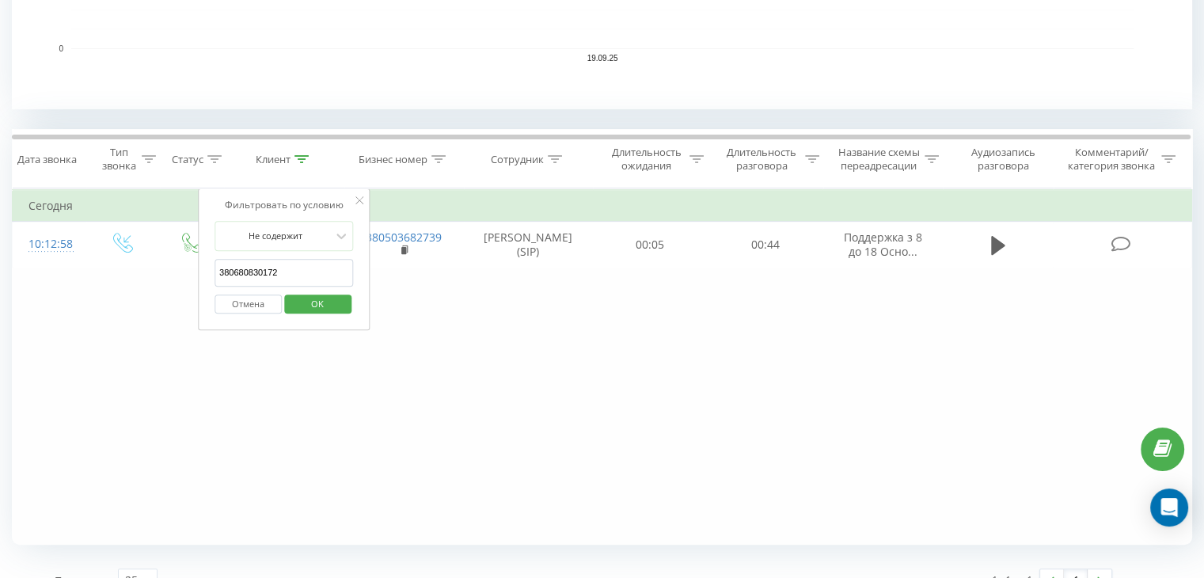
click at [302, 273] on input "380680830172" at bounding box center [283, 273] width 139 height 28
click at [332, 297] on span "OK" at bounding box center [317, 303] width 44 height 25
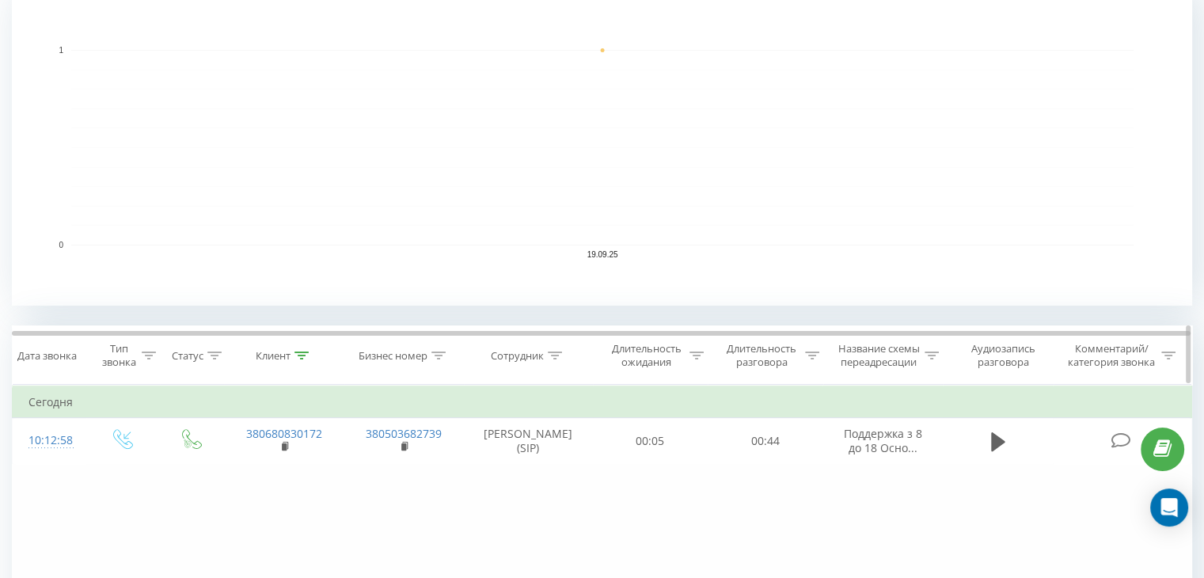
click at [300, 359] on div at bounding box center [301, 355] width 14 height 13
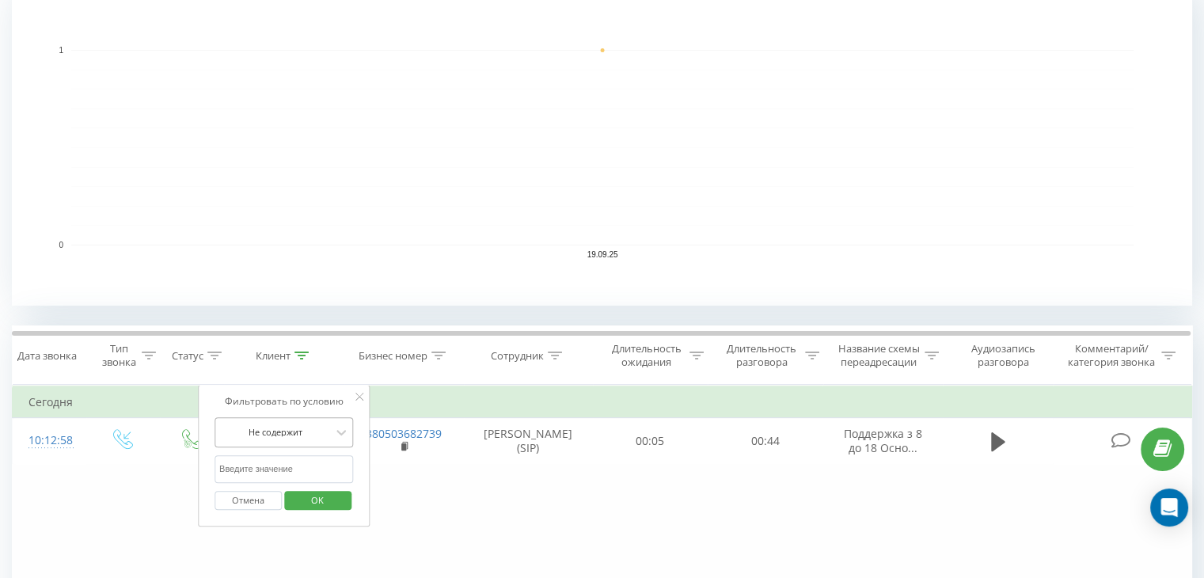
click at [321, 438] on div "Не содержит" at bounding box center [283, 432] width 139 height 30
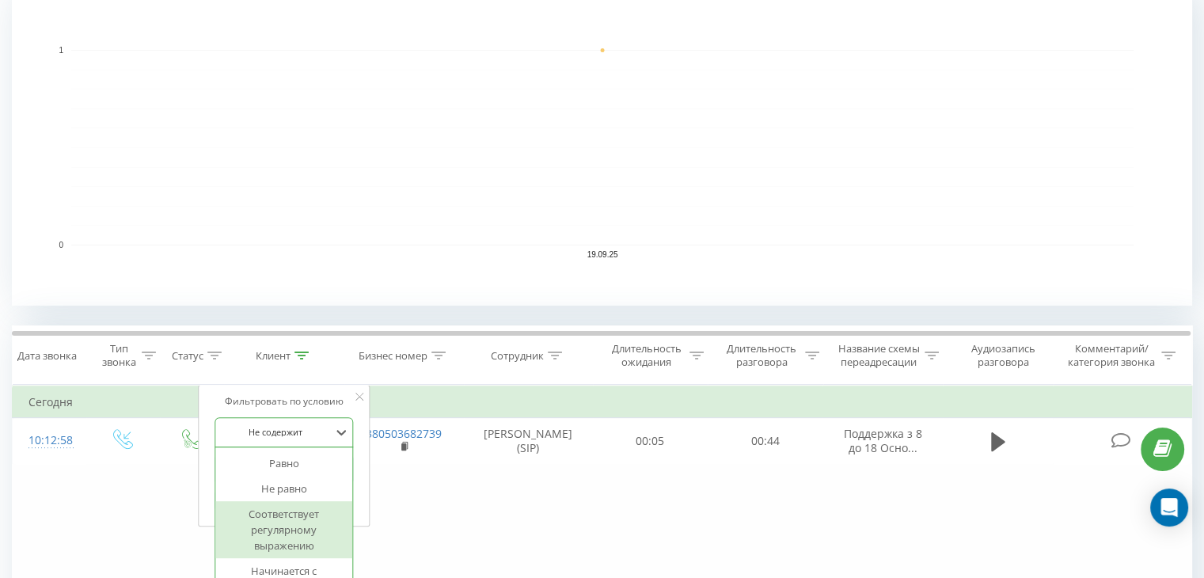
scroll to position [442, 0]
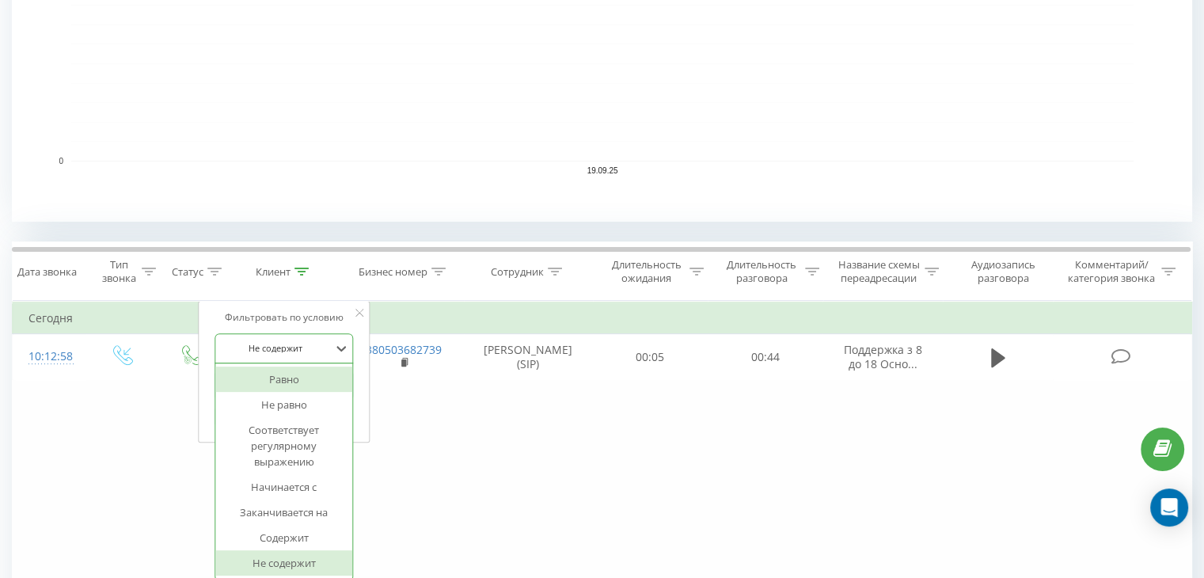
click at [307, 384] on div "Равно" at bounding box center [284, 378] width 138 height 25
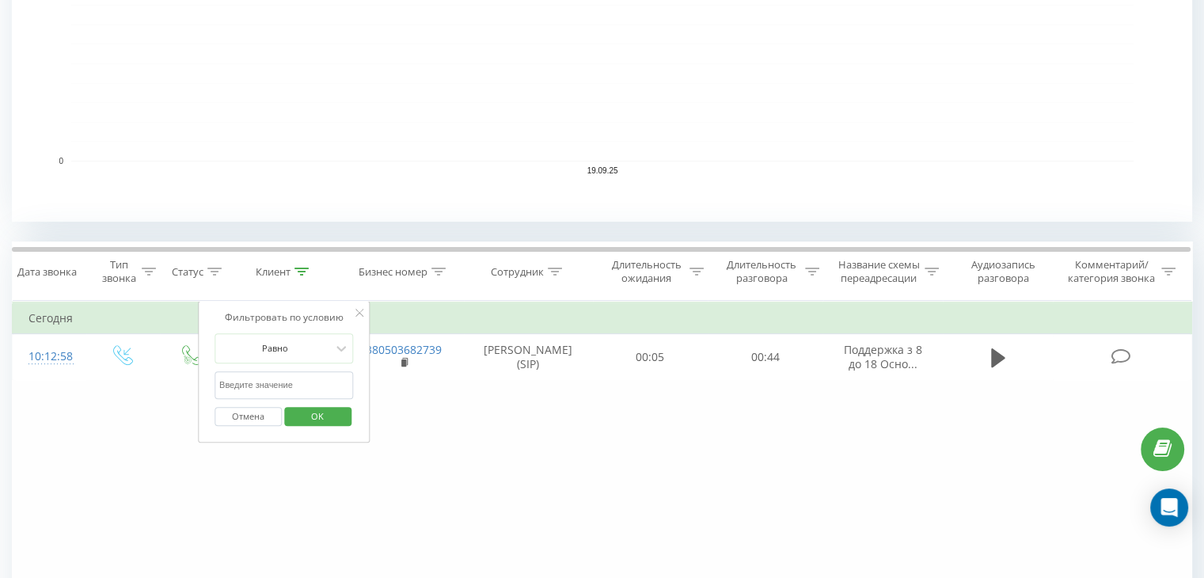
click at [329, 418] on span "OK" at bounding box center [317, 416] width 44 height 25
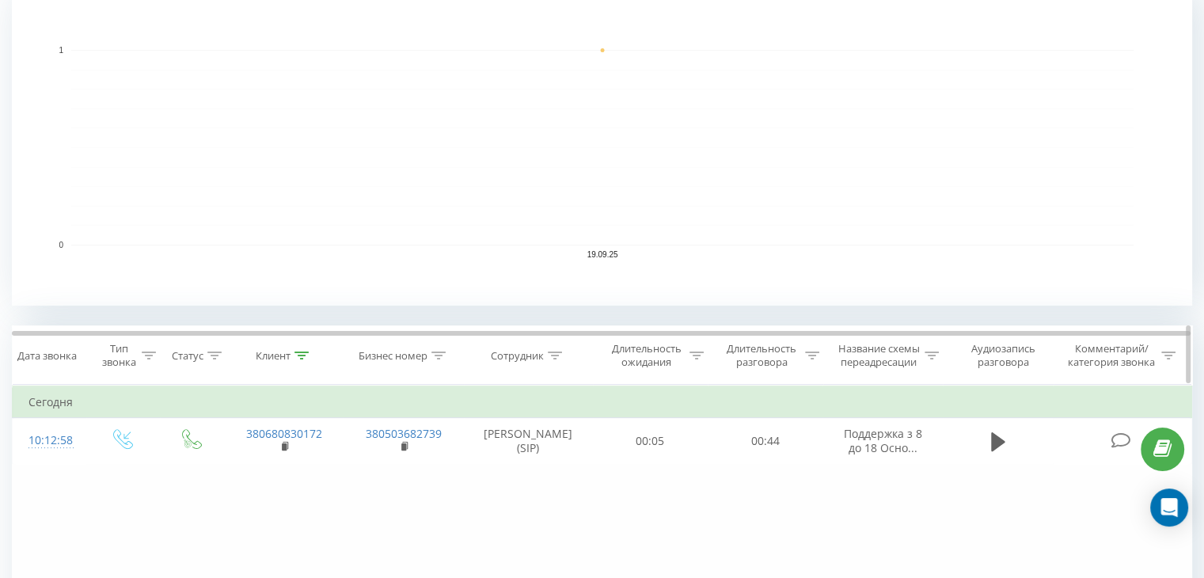
click at [294, 362] on th "Клиент" at bounding box center [284, 355] width 120 height 59
click at [304, 355] on icon at bounding box center [301, 355] width 14 height 8
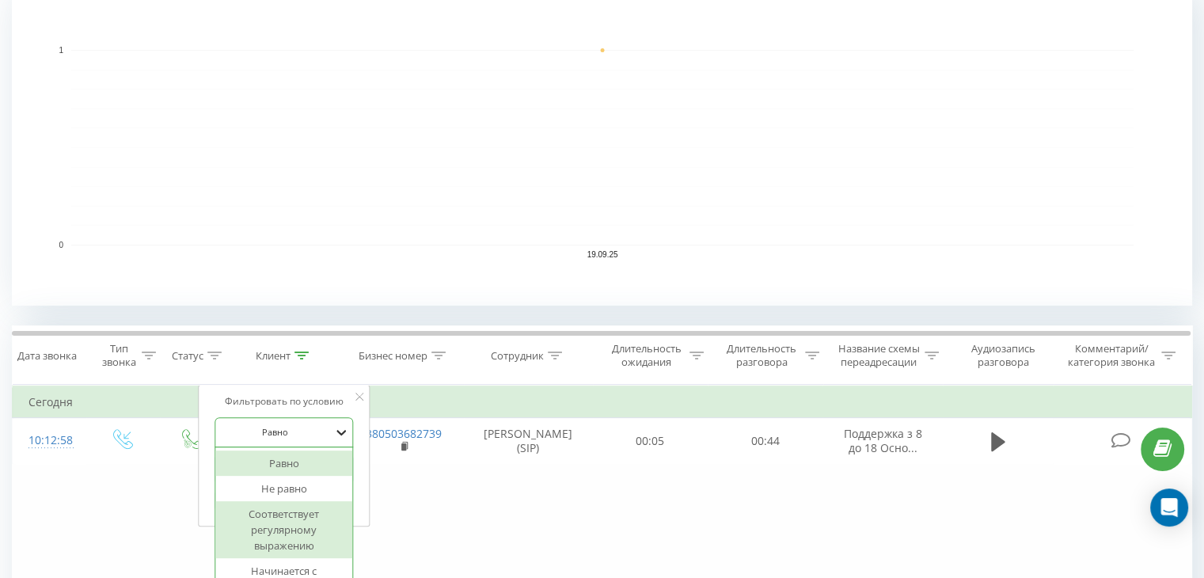
scroll to position [442, 0]
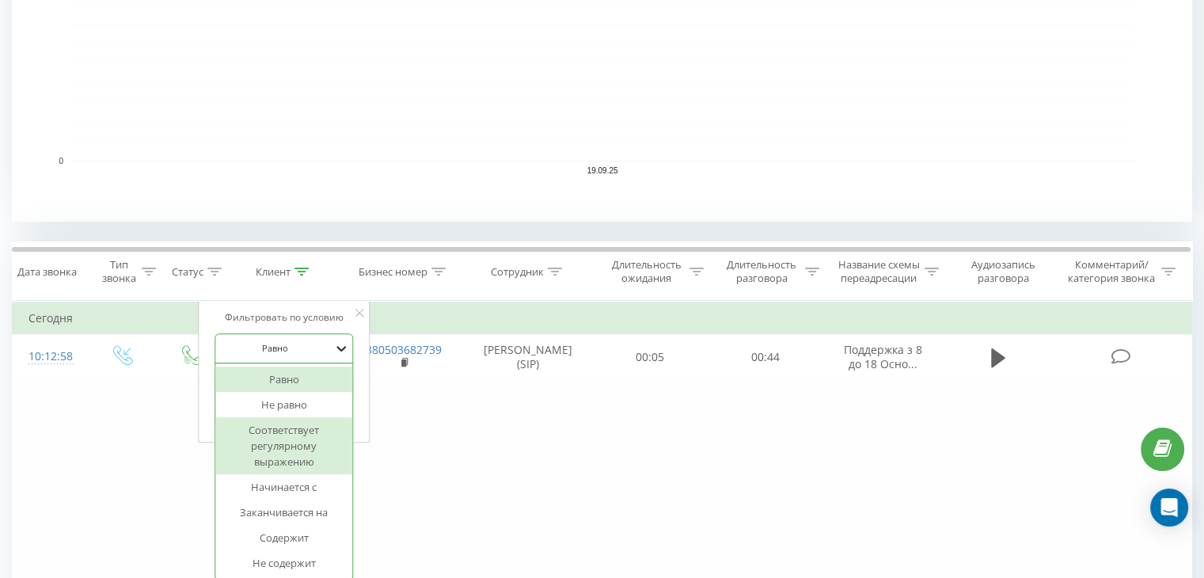
click at [336, 363] on div "7 results available. Use Up and Down to choose options, press Enter to select t…" at bounding box center [283, 348] width 139 height 30
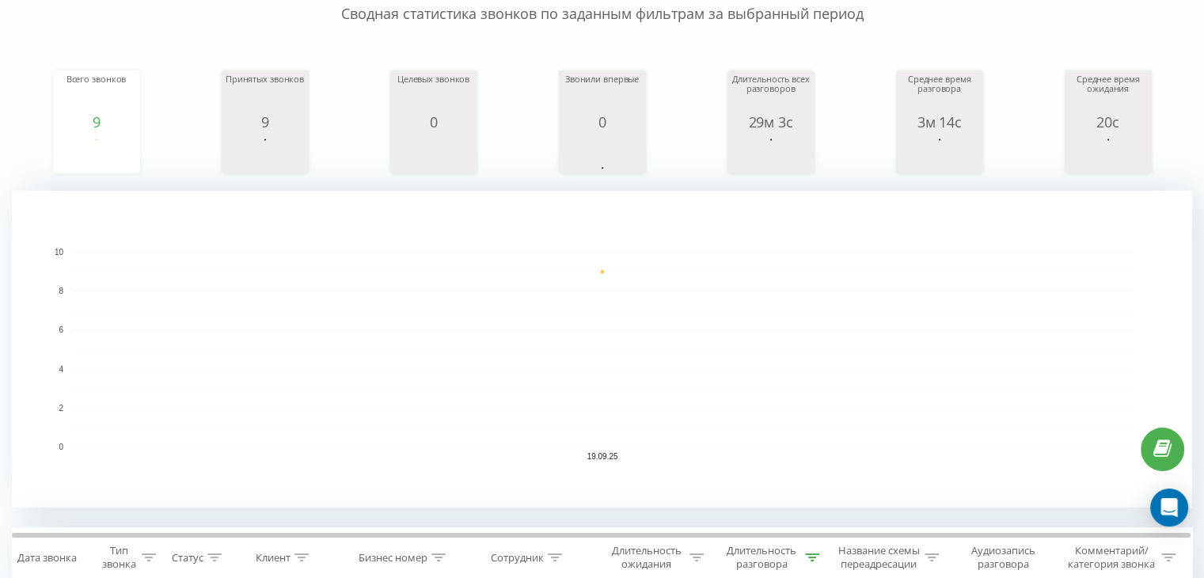
scroll to position [237, 0]
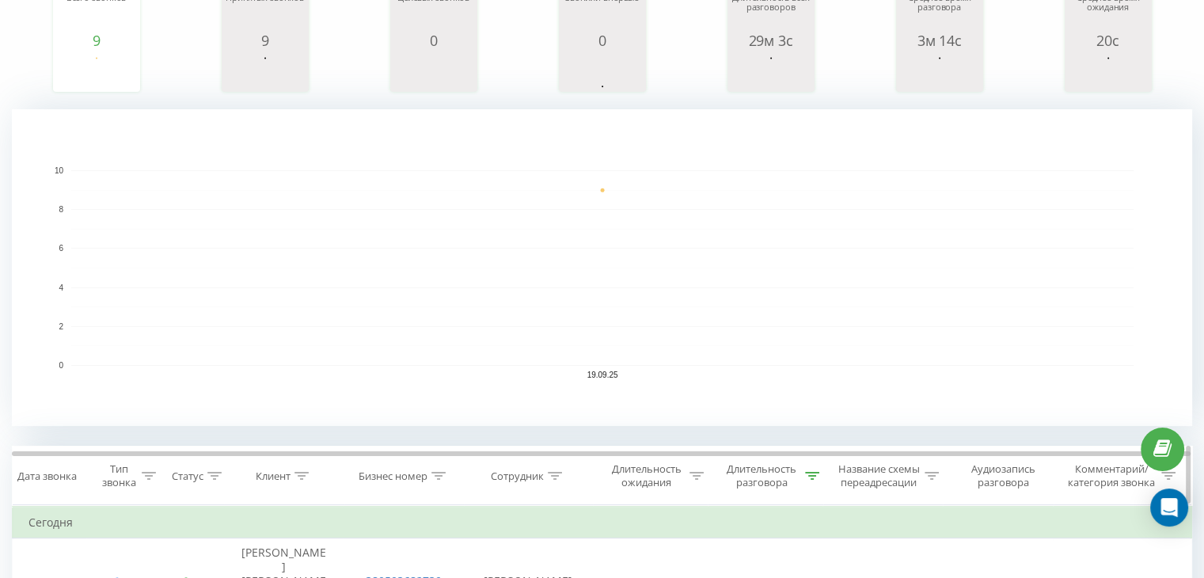
click at [294, 476] on div "Клиент" at bounding box center [282, 475] width 53 height 13
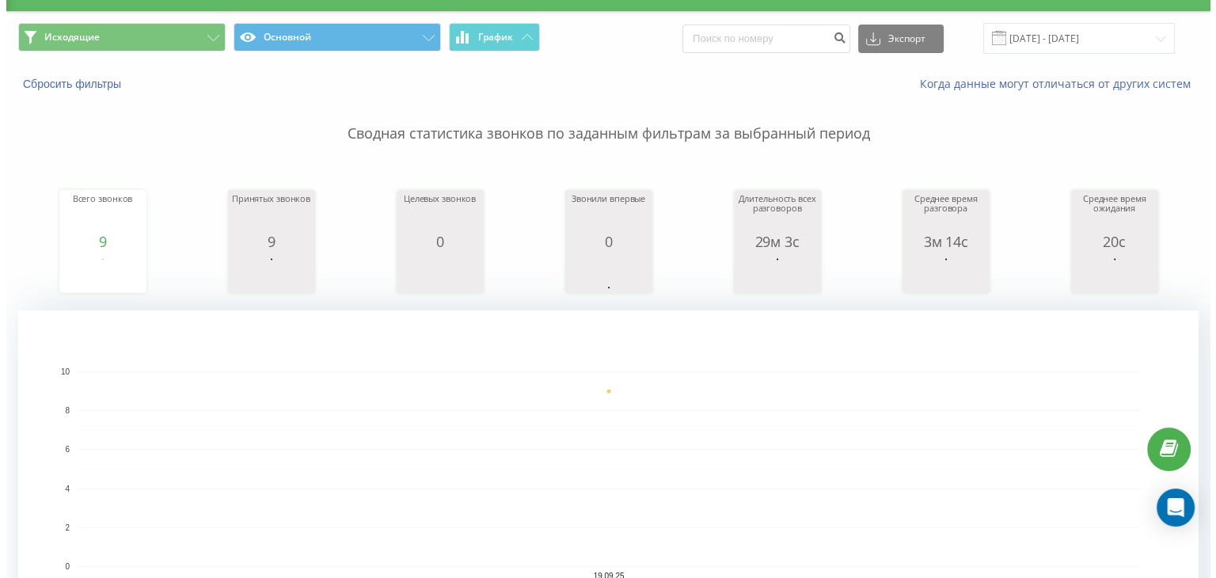
scroll to position [0, 0]
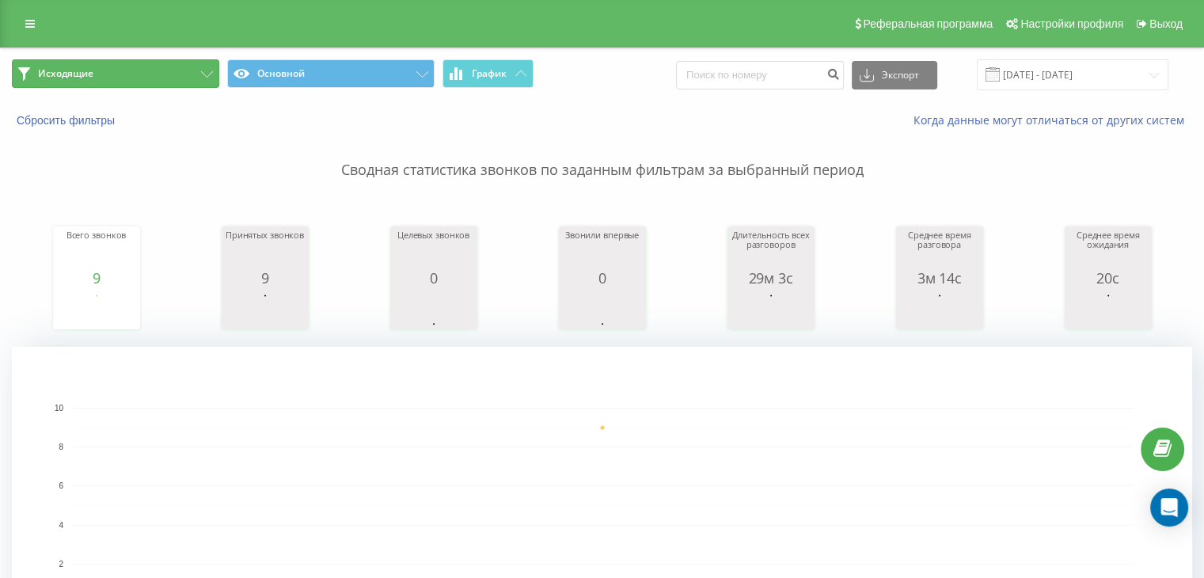
click at [187, 74] on button "Исходящие" at bounding box center [115, 73] width 207 height 28
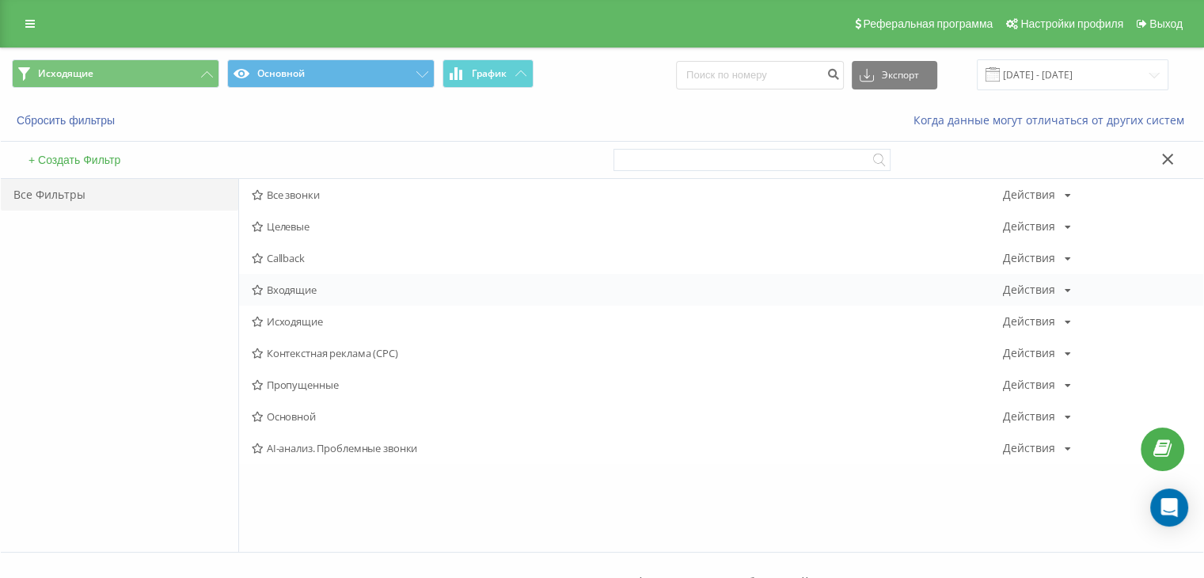
click at [279, 284] on span "Входящие" at bounding box center [627, 289] width 751 height 11
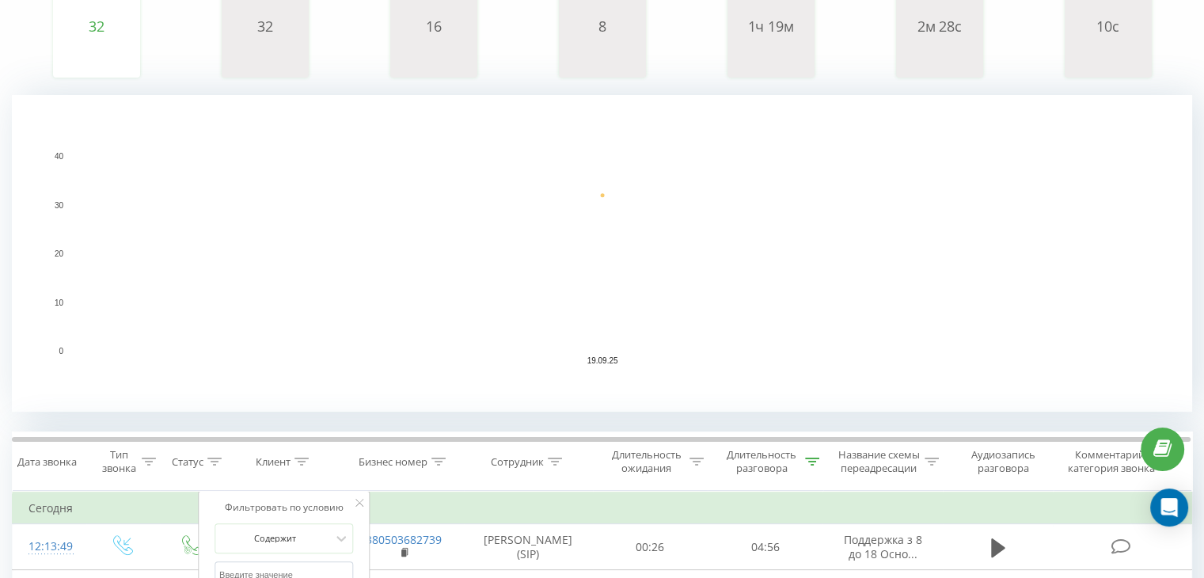
scroll to position [317, 0]
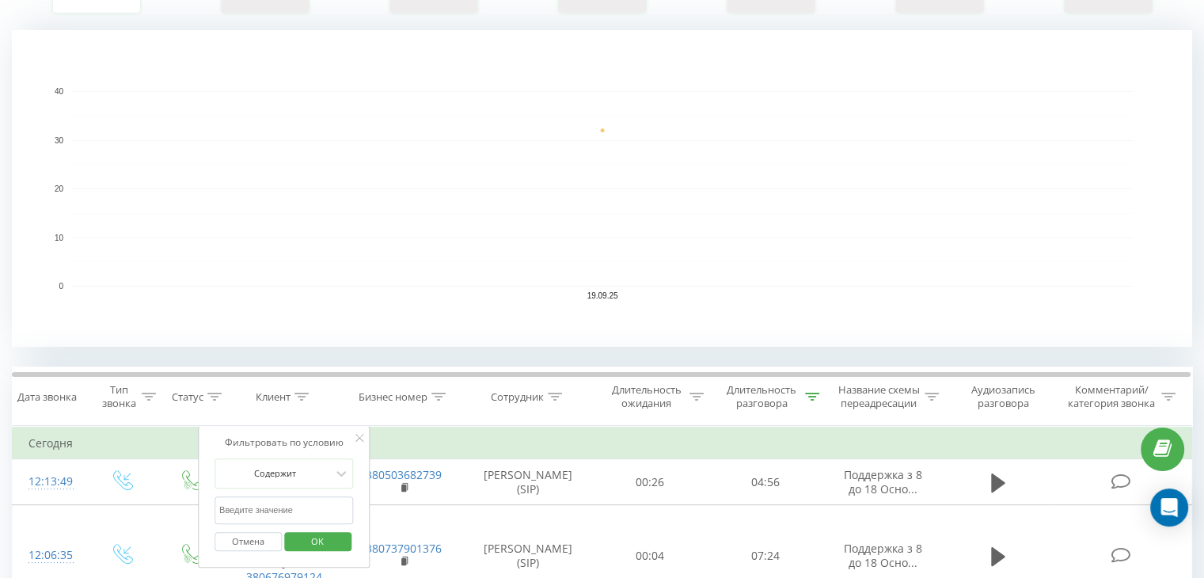
click at [335, 529] on span "OK" at bounding box center [317, 541] width 44 height 25
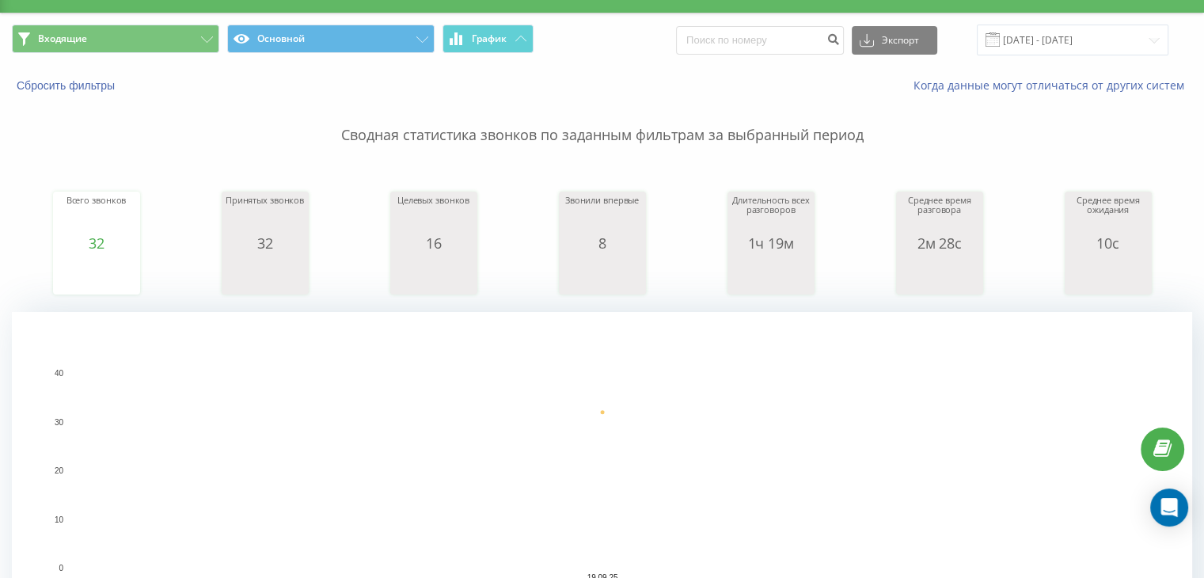
scroll to position [0, 0]
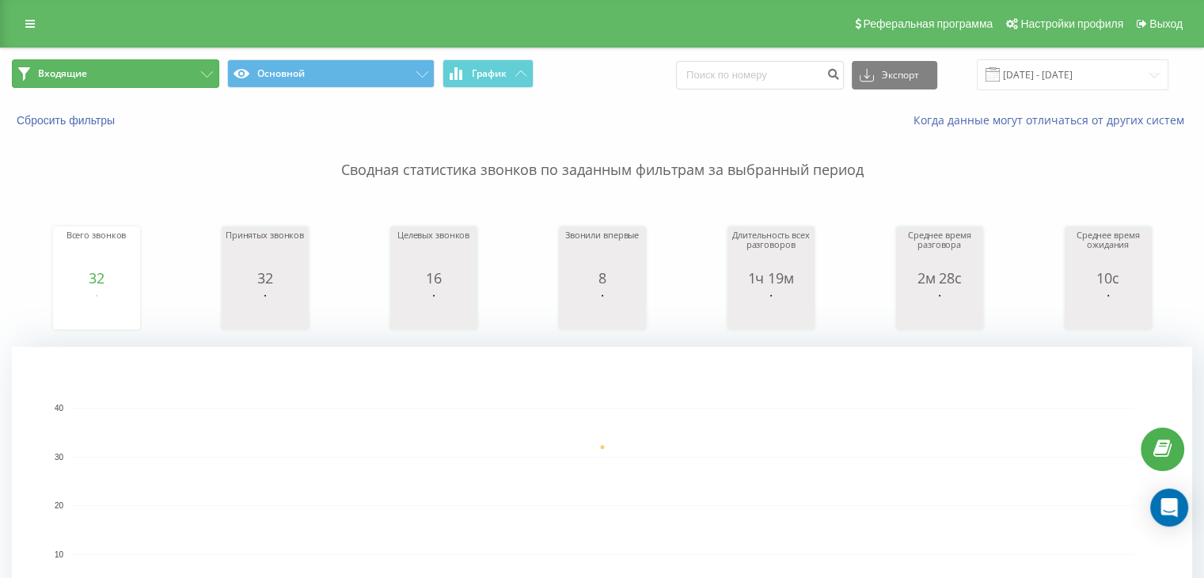
click at [159, 76] on button "Входящие" at bounding box center [115, 73] width 207 height 28
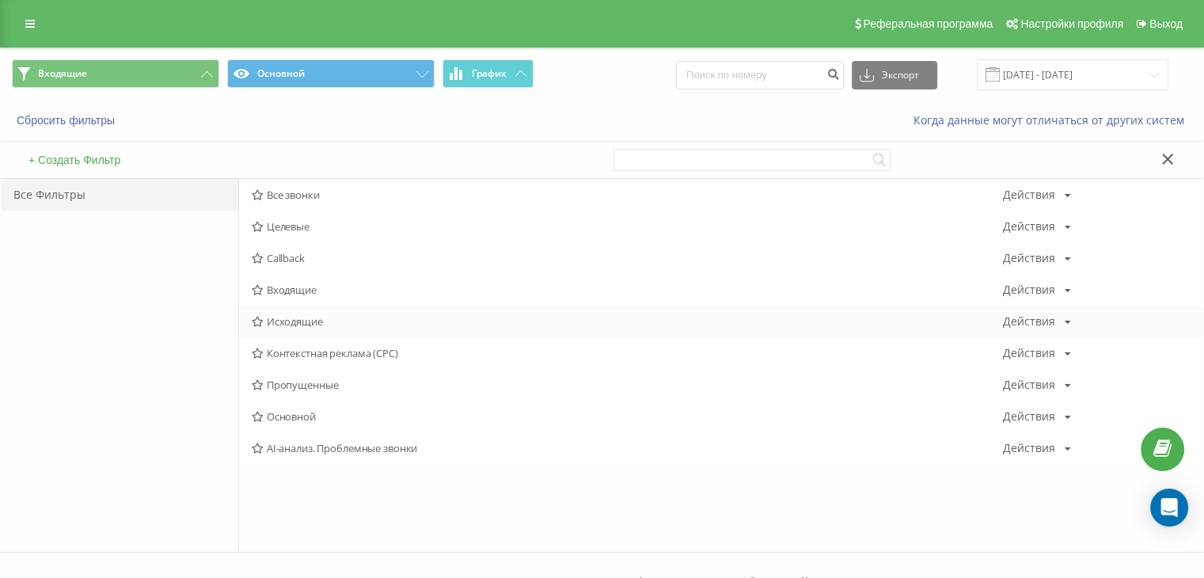
click at [313, 313] on div "Исходящие Действия Редактировать Копировать Удалить По умолчанию Поделиться" at bounding box center [721, 322] width 964 height 32
click at [312, 316] on span "Исходящие" at bounding box center [627, 321] width 751 height 11
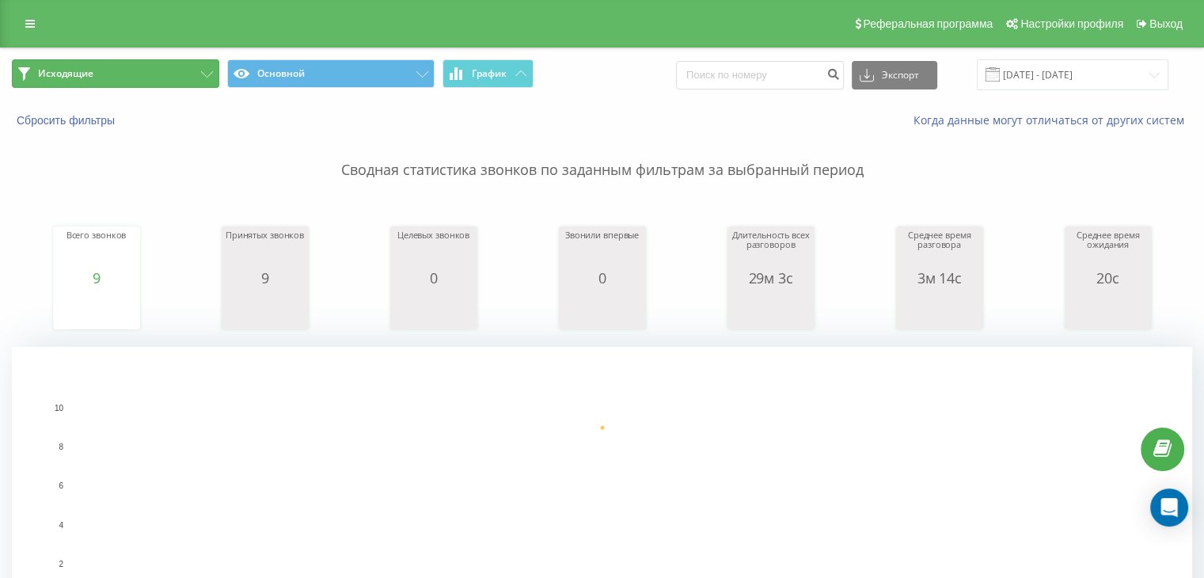
click at [150, 70] on button "Исходящие" at bounding box center [115, 73] width 207 height 28
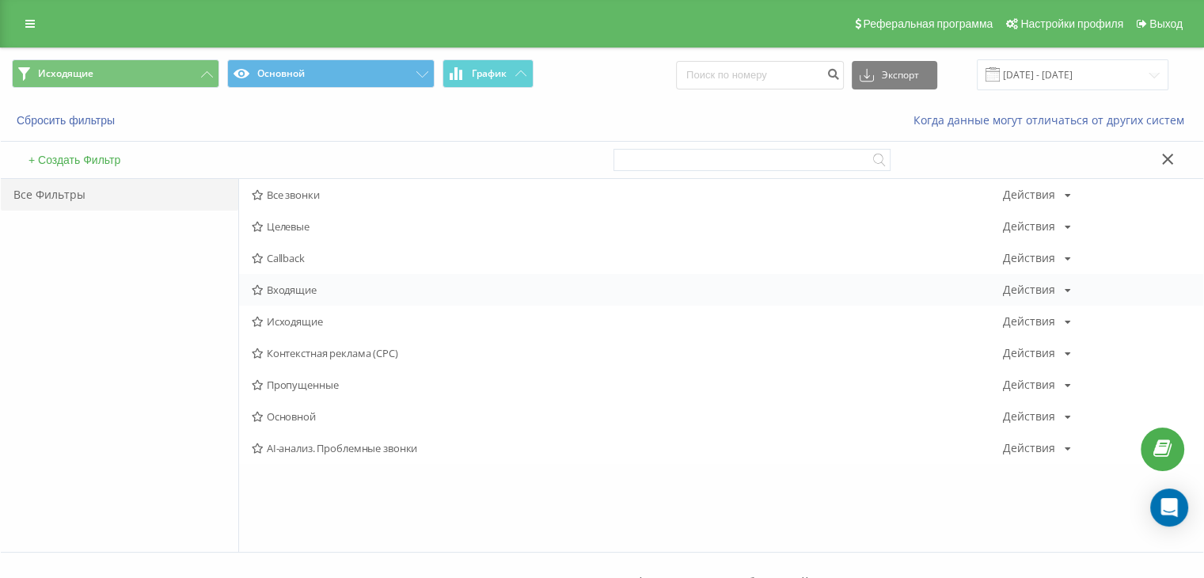
click at [335, 287] on span "Входящие" at bounding box center [627, 289] width 751 height 11
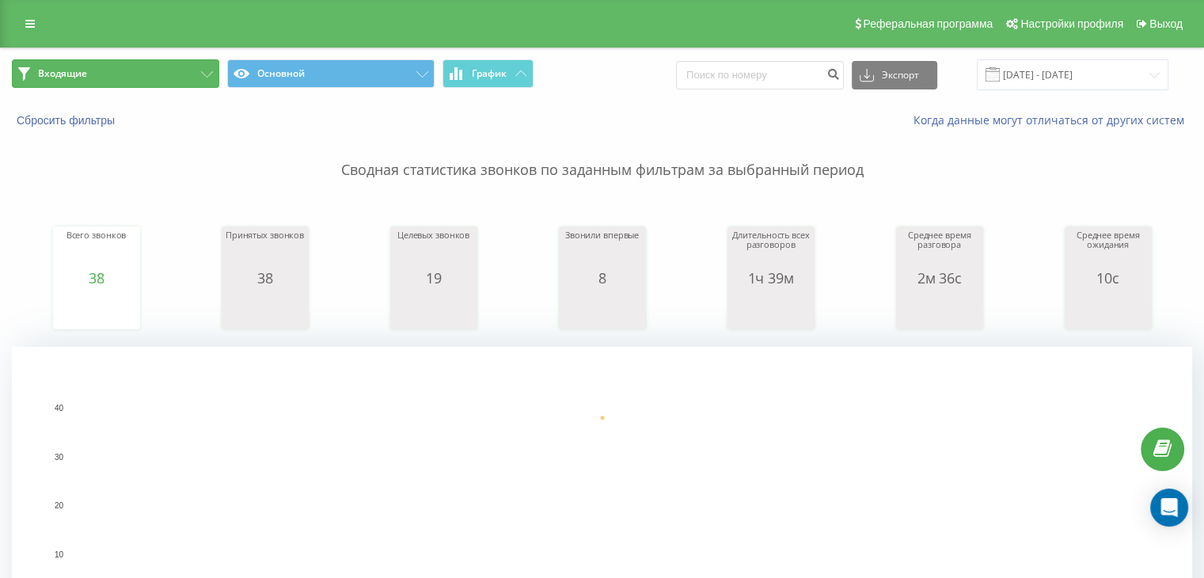
click at [165, 77] on button "Входящие" at bounding box center [115, 73] width 207 height 28
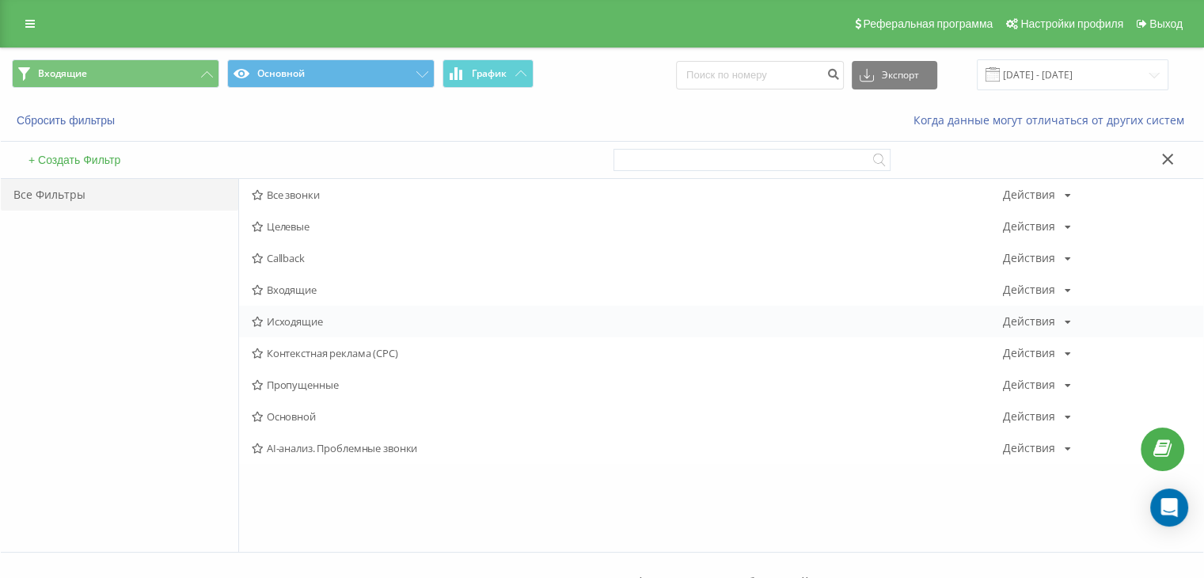
click at [307, 316] on span "Исходящие" at bounding box center [627, 321] width 751 height 11
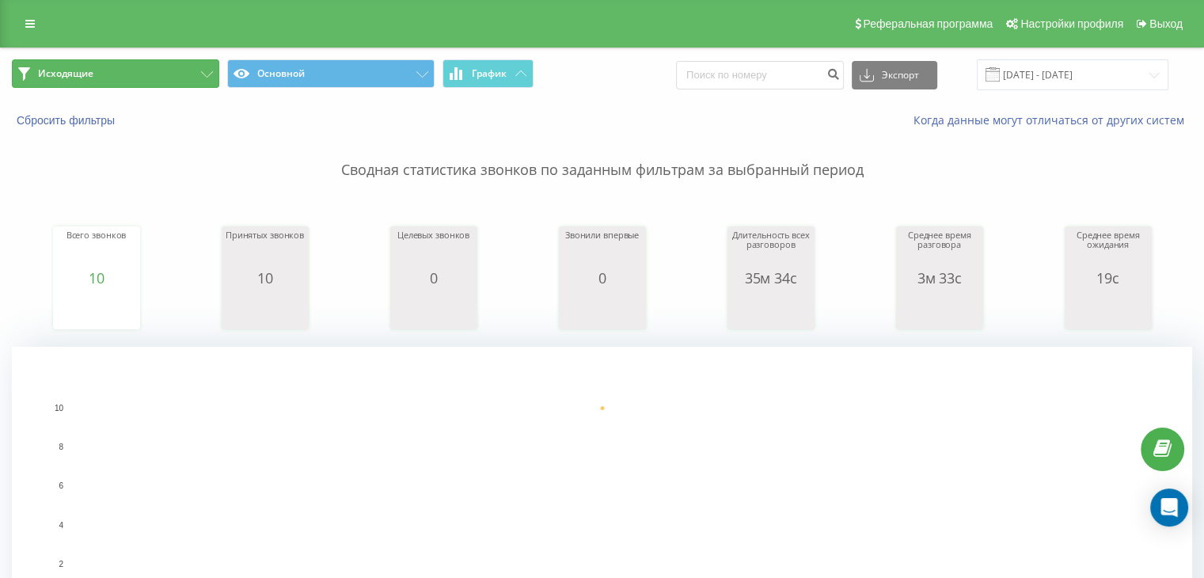
drag, startPoint x: 122, startPoint y: 77, endPoint x: 143, endPoint y: 96, distance: 28.6
click at [122, 78] on button "Исходящие" at bounding box center [115, 73] width 207 height 28
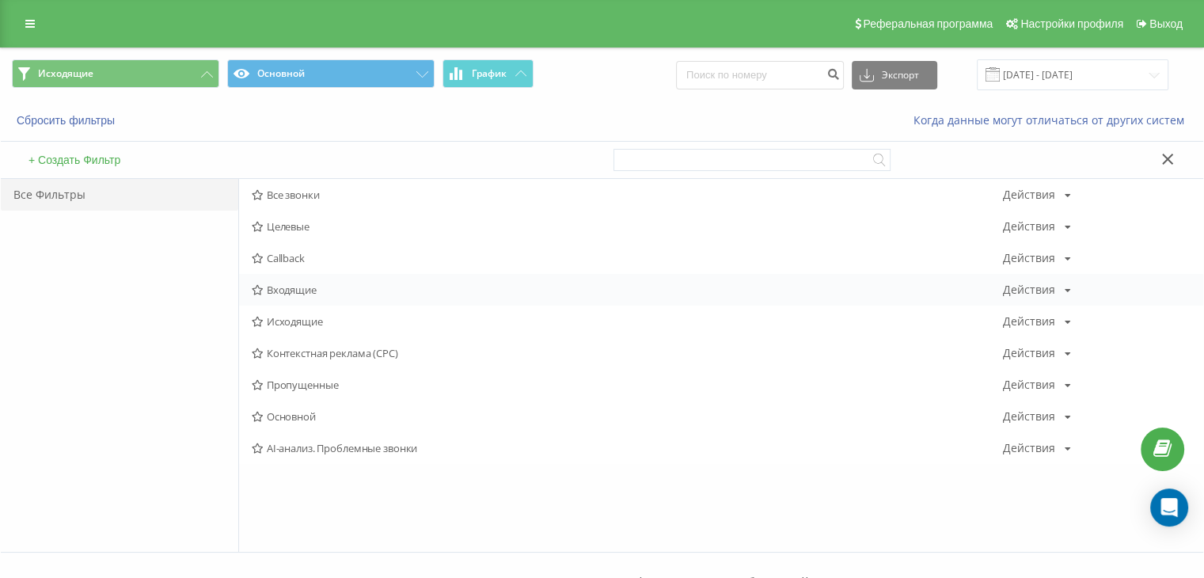
click at [286, 290] on span "Входящие" at bounding box center [627, 289] width 751 height 11
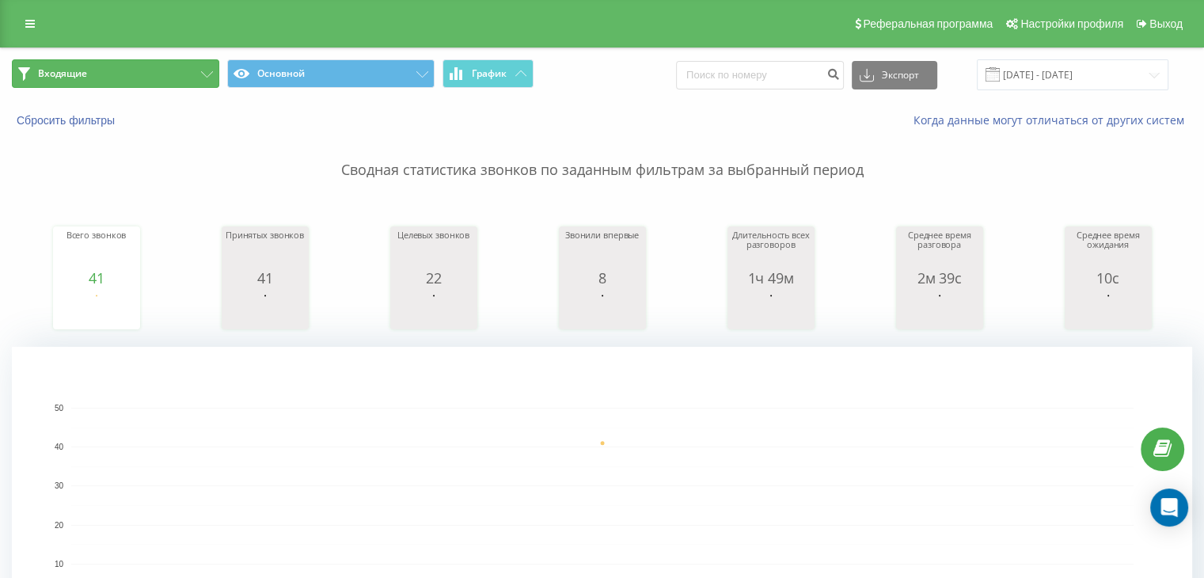
click at [168, 72] on button "Входящие" at bounding box center [115, 73] width 207 height 28
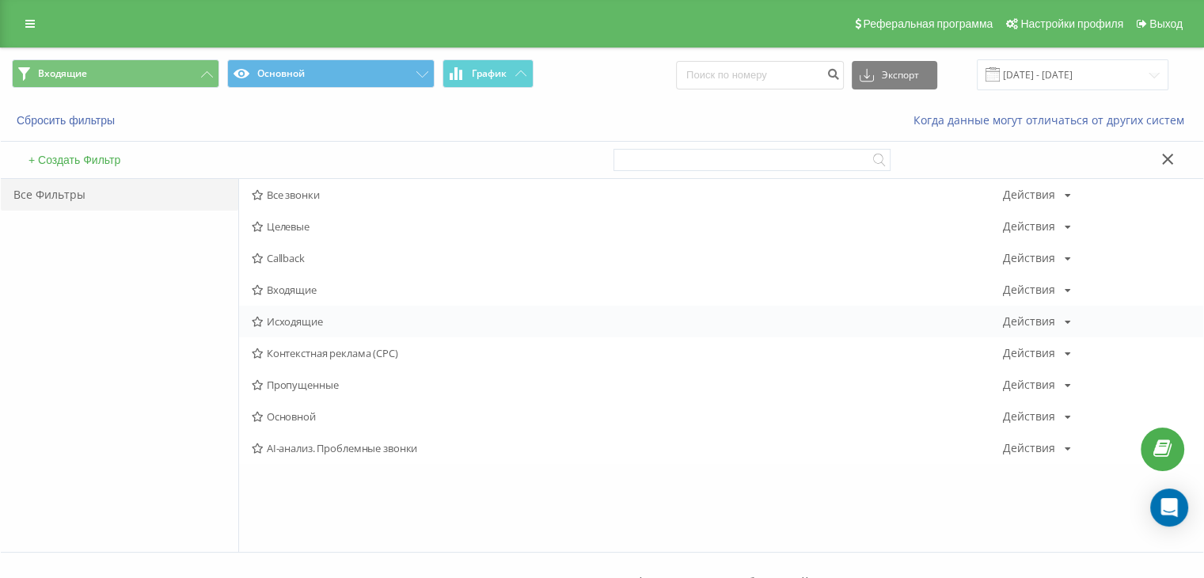
click at [320, 318] on span "Исходящие" at bounding box center [627, 321] width 751 height 11
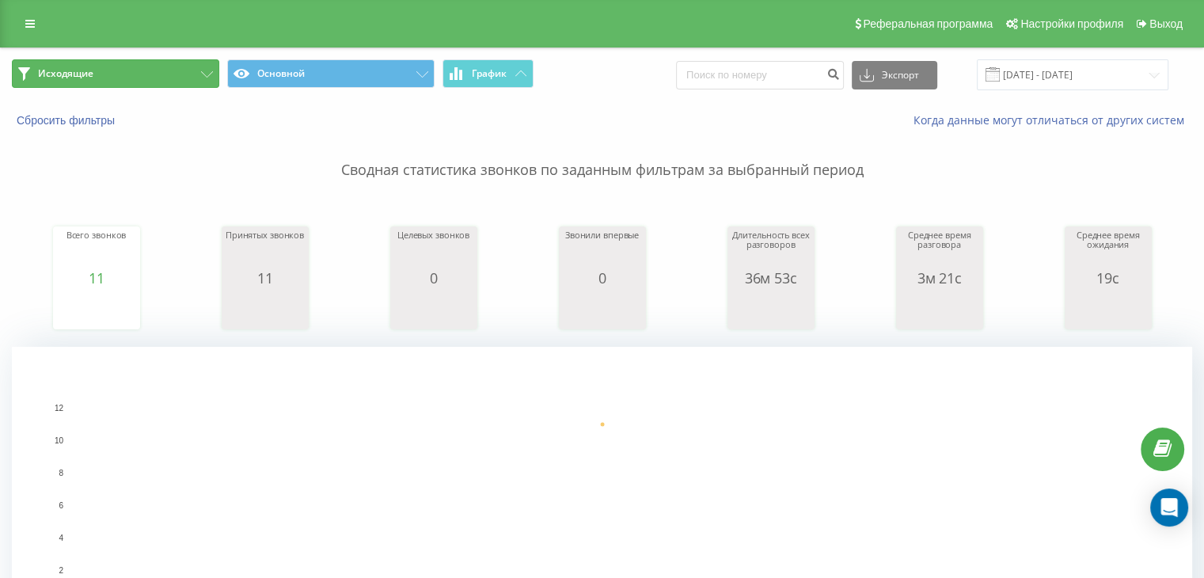
click at [129, 83] on button "Исходящие" at bounding box center [115, 73] width 207 height 28
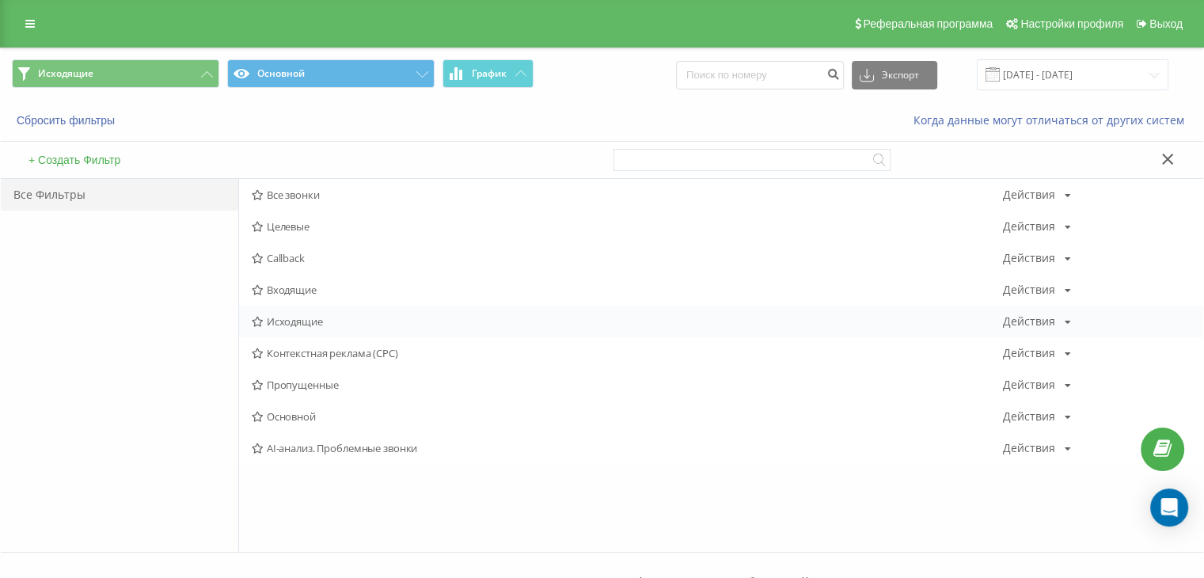
click at [301, 325] on span "Исходящие" at bounding box center [627, 321] width 751 height 11
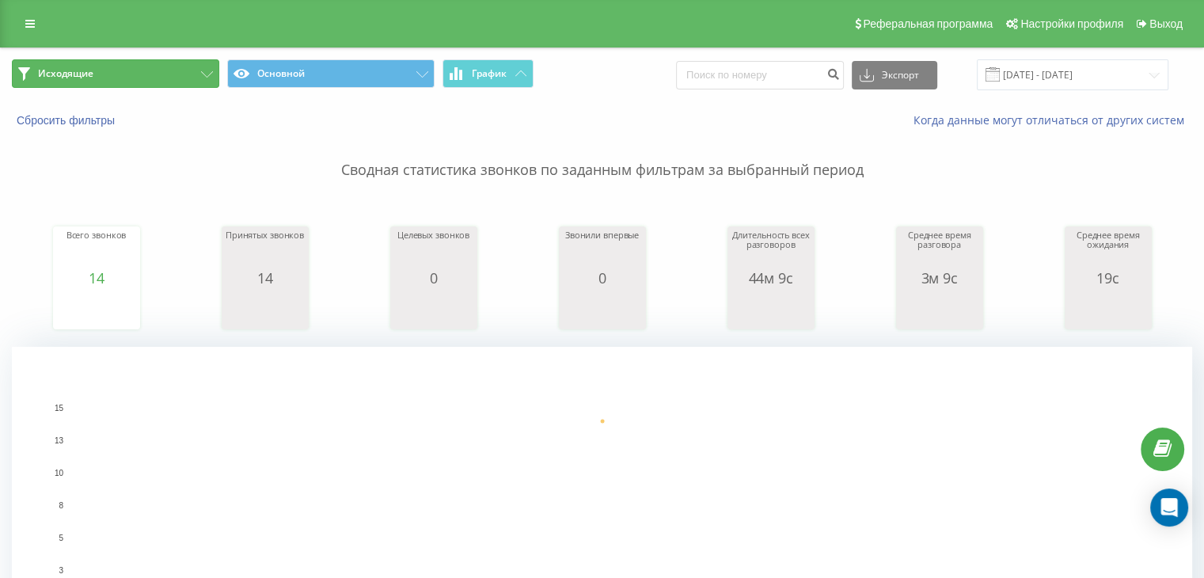
click at [162, 74] on button "Исходящие" at bounding box center [115, 73] width 207 height 28
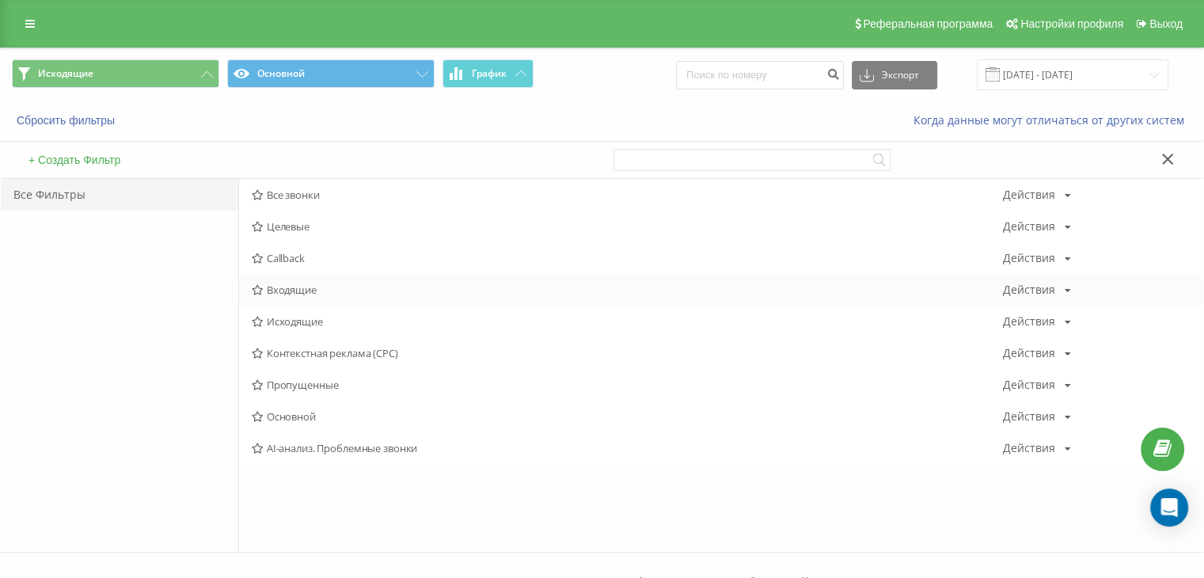
click at [320, 287] on span "Входящие" at bounding box center [627, 289] width 751 height 11
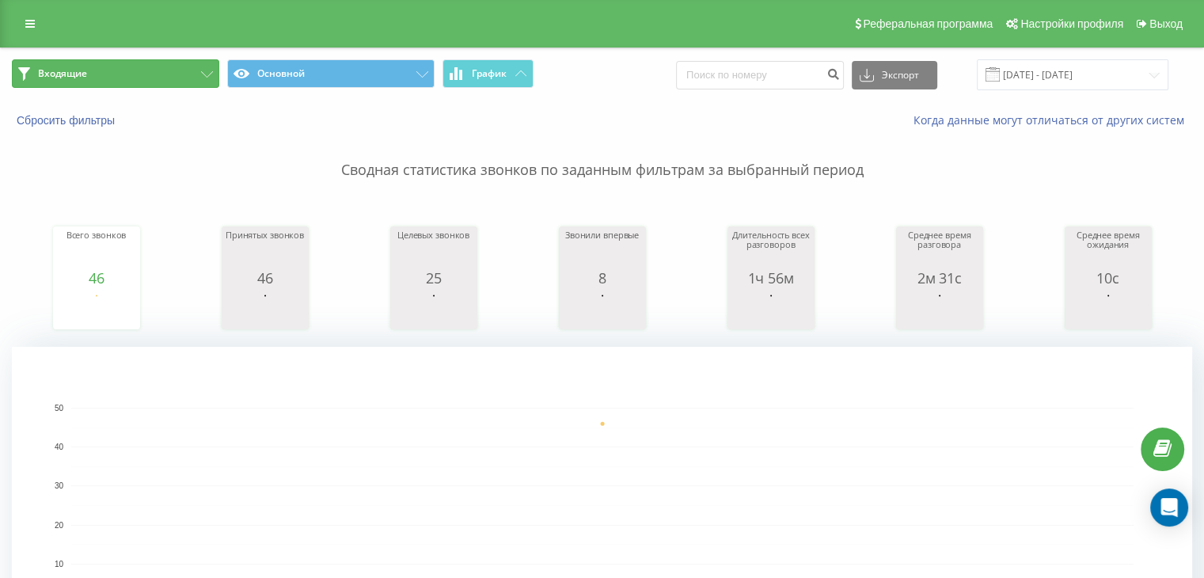
click at [185, 71] on button "Входящие" at bounding box center [115, 73] width 207 height 28
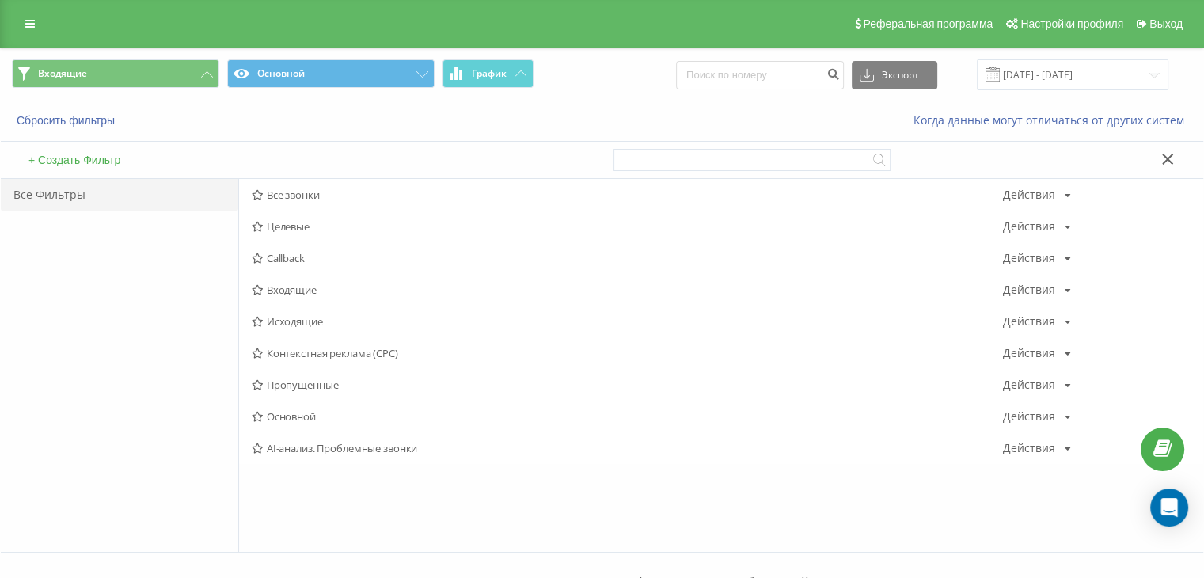
drag, startPoint x: 275, startPoint y: 314, endPoint x: 285, endPoint y: 314, distance: 9.5
click at [275, 316] on span "Исходящие" at bounding box center [627, 321] width 751 height 11
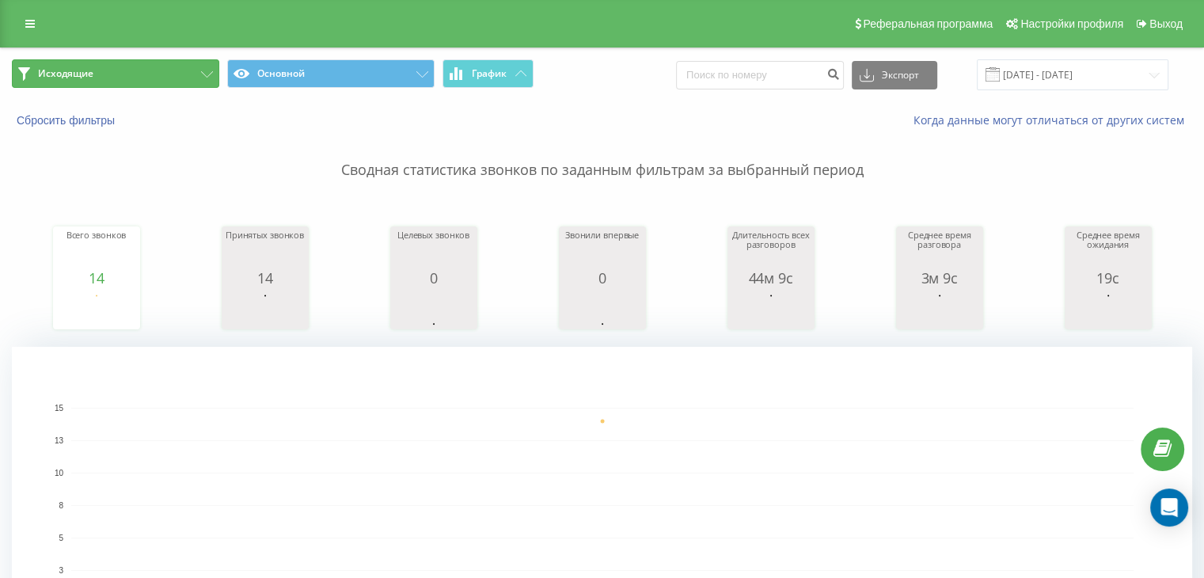
click at [127, 70] on button "Исходящие" at bounding box center [115, 73] width 207 height 28
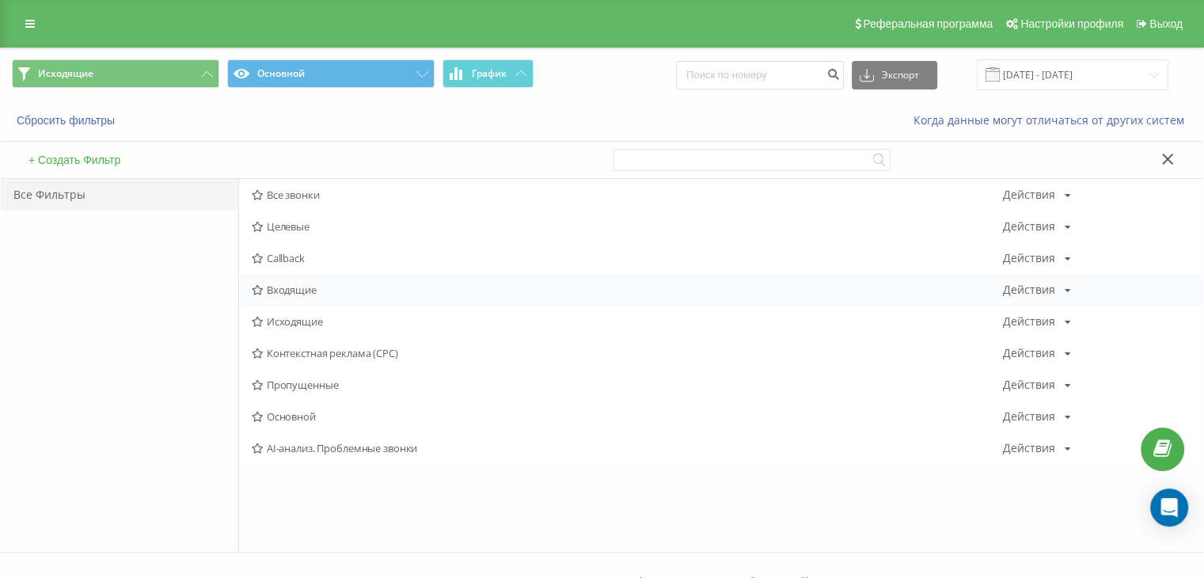
click at [274, 292] on span "Входящие" at bounding box center [627, 289] width 751 height 11
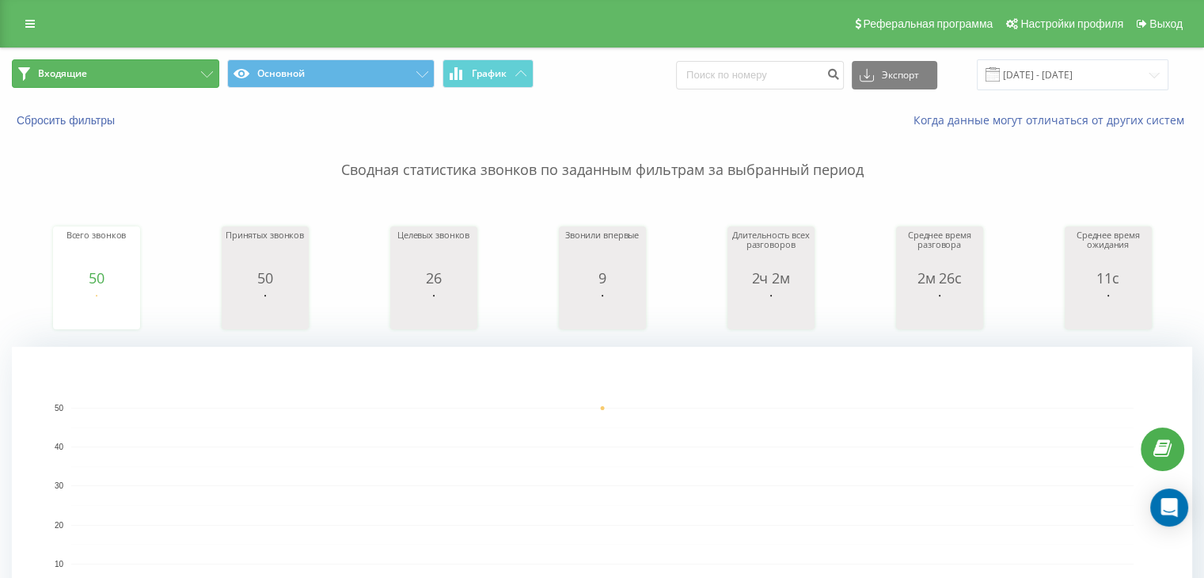
click at [127, 67] on button "Входящие" at bounding box center [115, 73] width 207 height 28
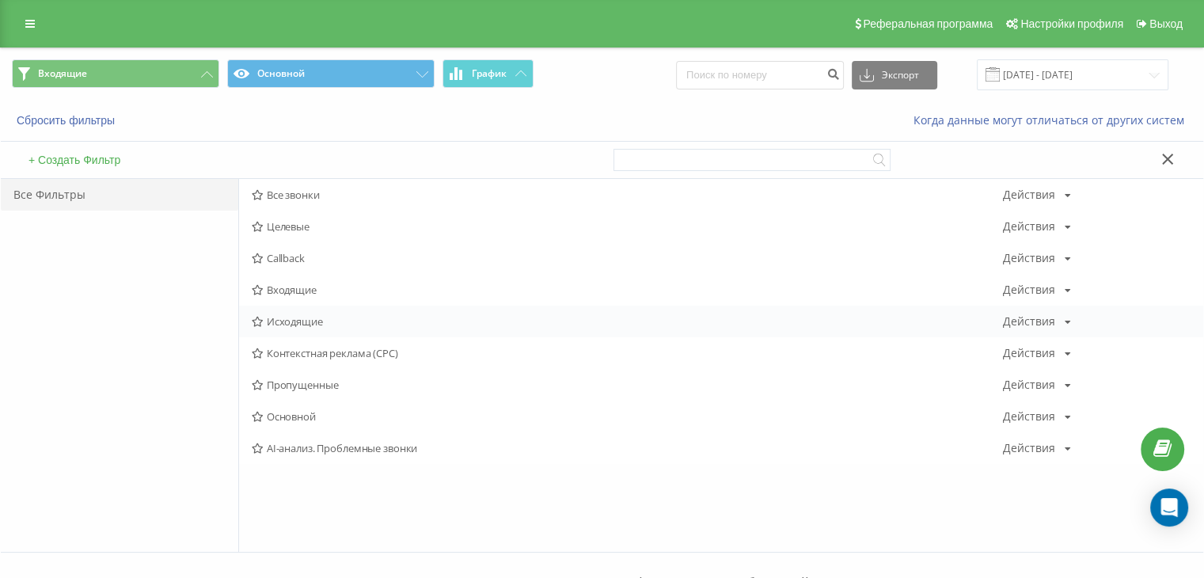
click at [288, 321] on span "Исходящие" at bounding box center [627, 321] width 751 height 11
